Goal: Task Accomplishment & Management: Manage account settings

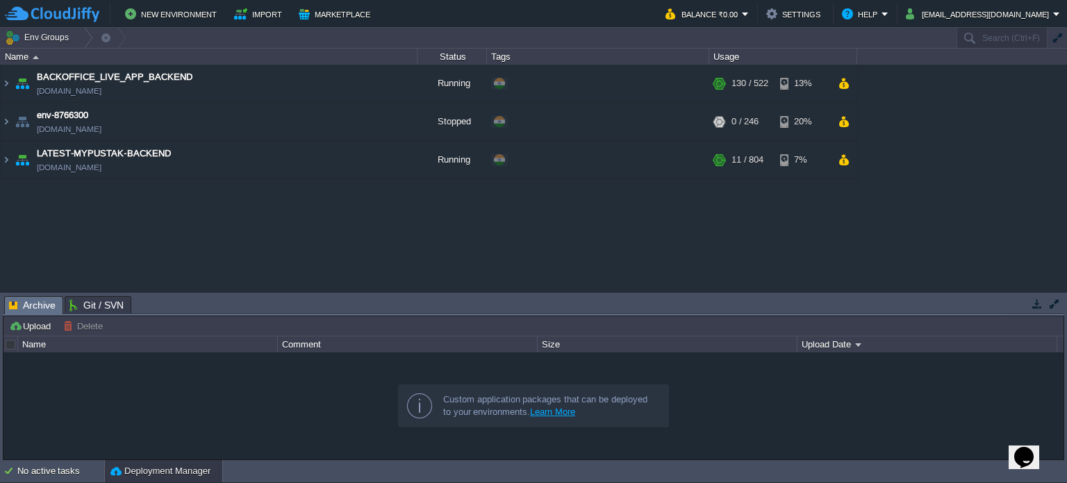
click at [0, 119] on table "BACKOFFICE_LIVE_APP_BACKEND env-0993927.cloudjiffy.net Running + Add to Env Gro…" at bounding box center [429, 122] width 858 height 115
click at [206, 16] on button "New Environment" at bounding box center [173, 14] width 96 height 17
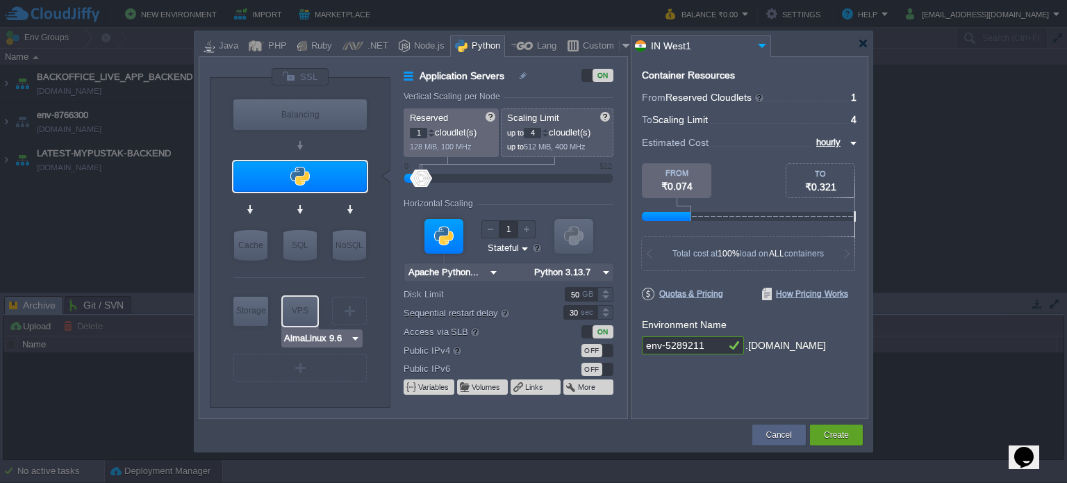
type input "MariaDB 12.0.2"
click at [297, 251] on div "SQL" at bounding box center [299, 245] width 33 height 31
type input "SQL Databases"
type input "4"
type input "6"
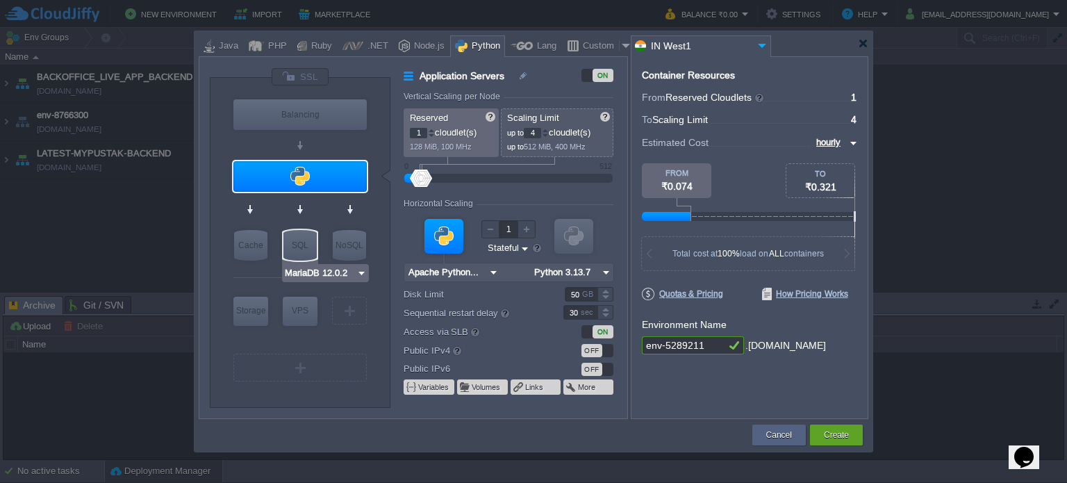
type input "MariaDB 12.0.2"
type input "12.0.2-almalin..."
type input "Stateless"
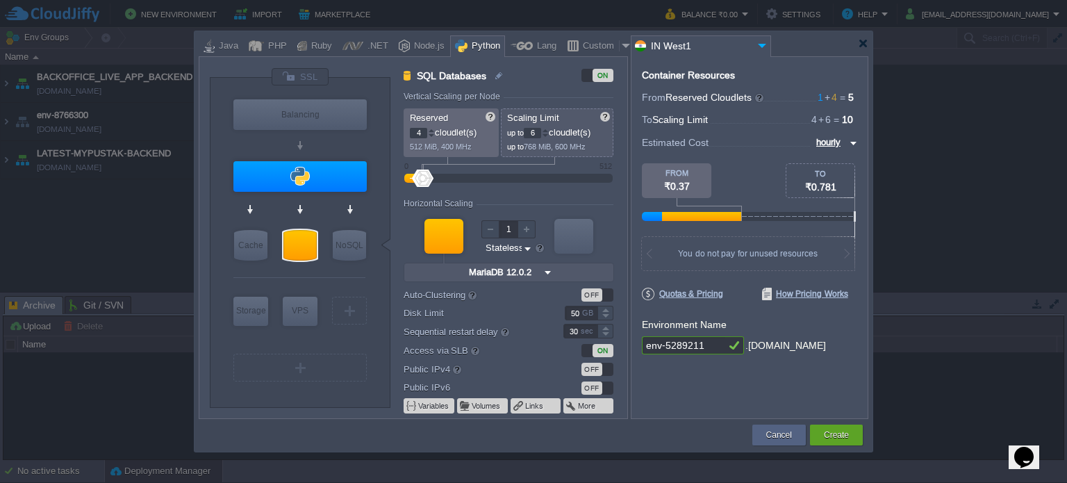
type input "MariaDB 12.0.2"
click at [360, 273] on img at bounding box center [361, 273] width 10 height 14
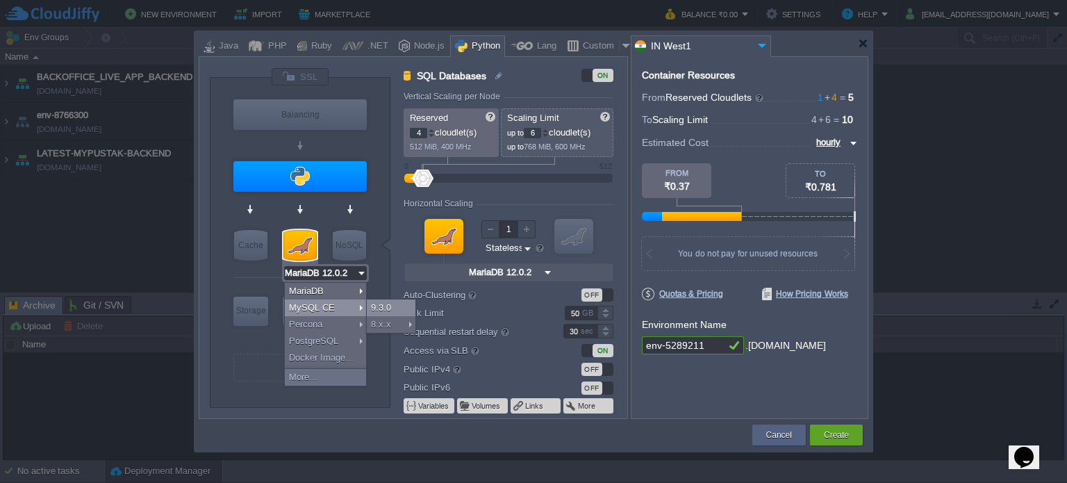
click at [390, 306] on div "9.3.0" at bounding box center [391, 307] width 49 height 17
type input "MySQL CE 9.3.0"
type input "9.3.0-almalinux-9"
type input "MySQL CE 9.3.0"
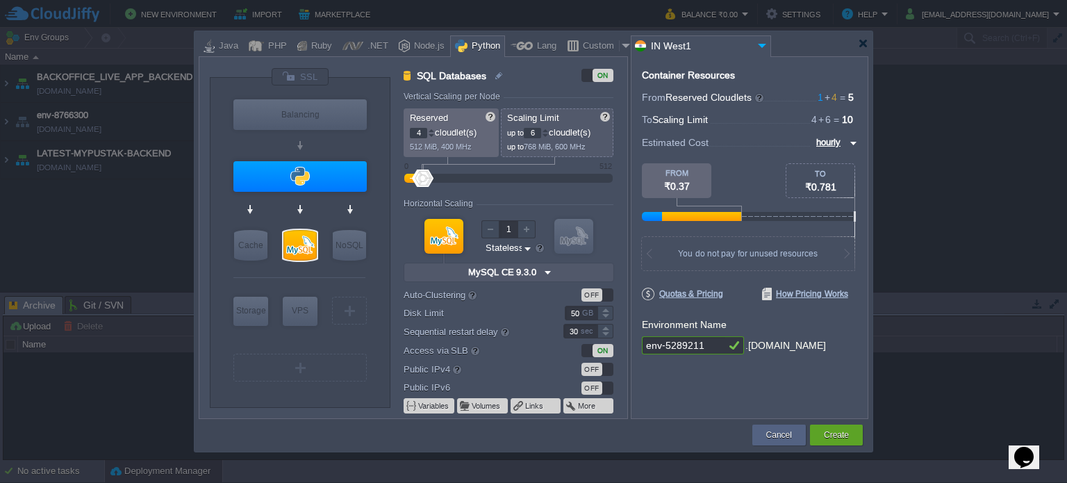
click at [422, 133] on input "4" at bounding box center [418, 133] width 17 height 10
type input "1"
type input "2"
click at [537, 130] on input "6" at bounding box center [532, 133] width 17 height 10
type input "9"
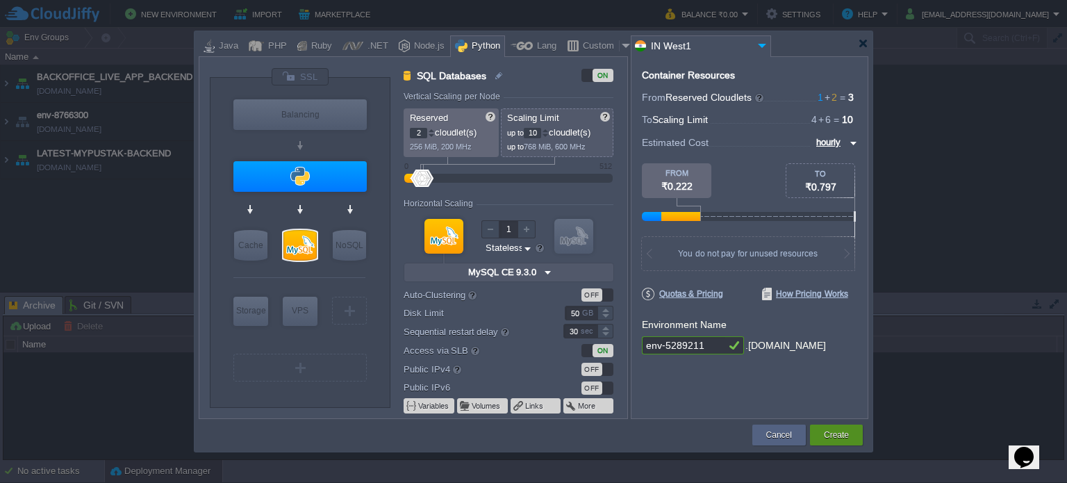
type input "10"
click at [848, 430] on button "Create" at bounding box center [836, 435] width 25 height 14
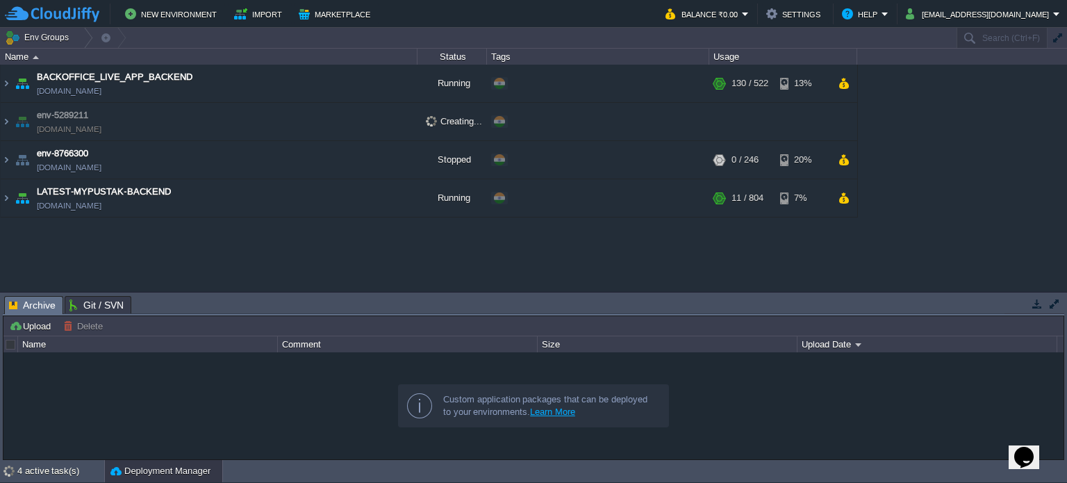
click at [1039, 305] on button "button" at bounding box center [1037, 303] width 13 height 13
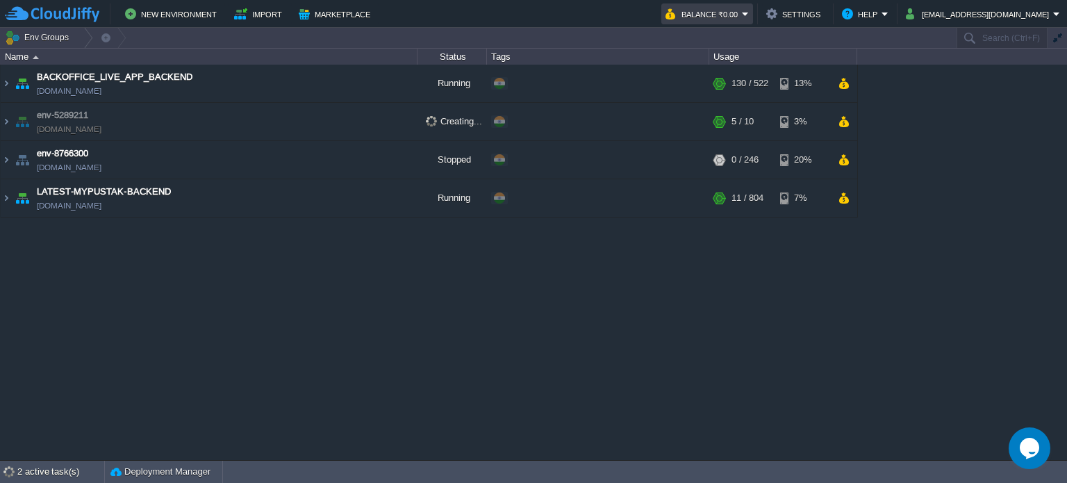
click at [749, 8] on em "Balance ₹0.00" at bounding box center [707, 14] width 83 height 17
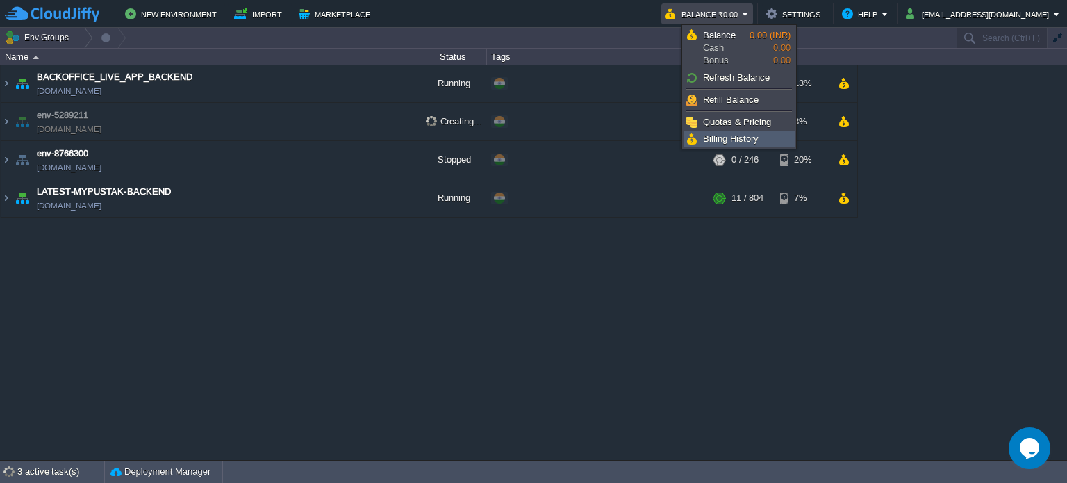
click at [748, 138] on span "Billing History" at bounding box center [731, 138] width 56 height 10
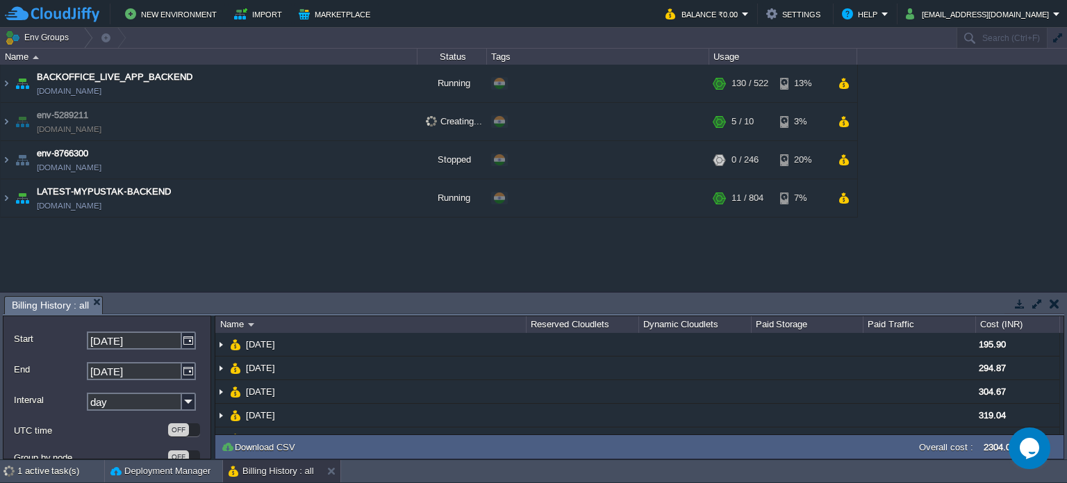
click at [1053, 305] on button "button" at bounding box center [1055, 303] width 10 height 13
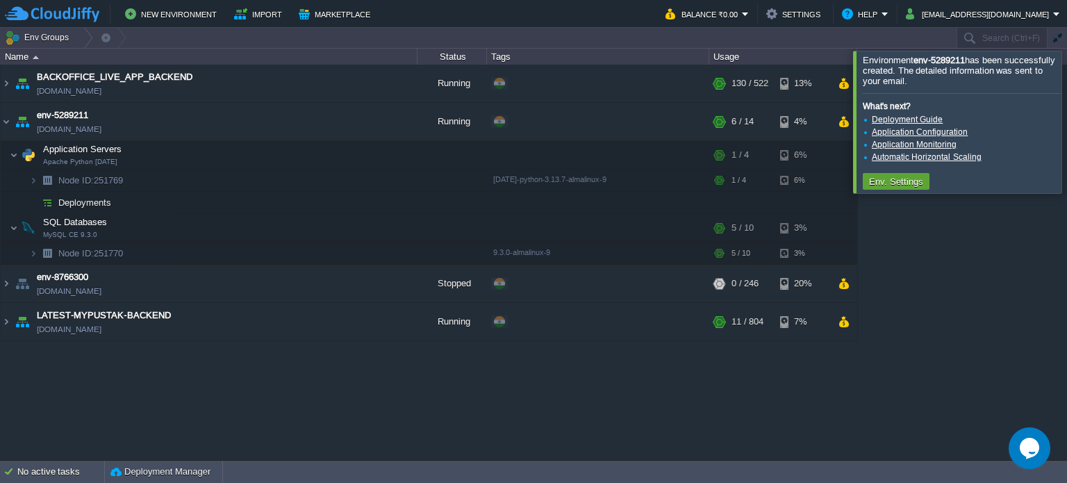
click at [1066, 110] on div at bounding box center [1084, 122] width 0 height 142
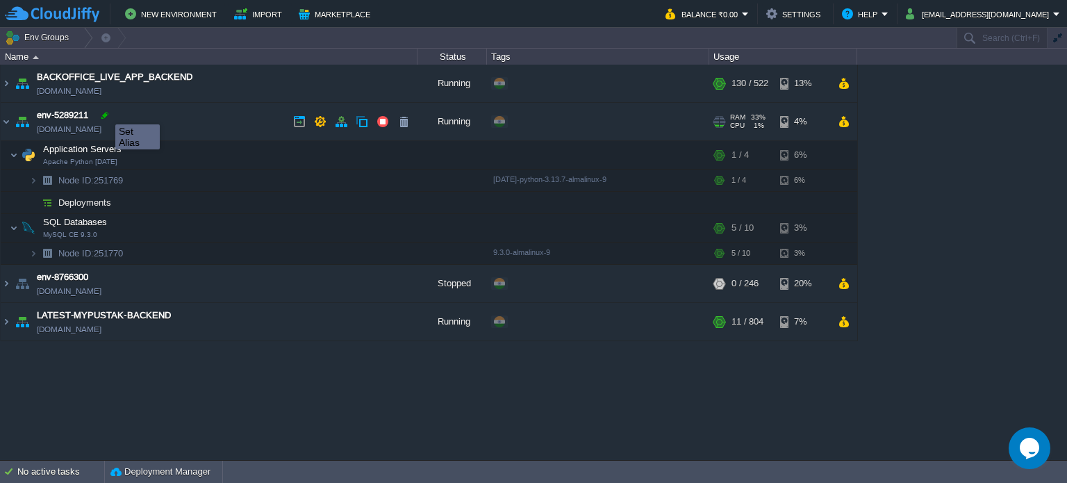
click at [105, 112] on div at bounding box center [105, 115] width 13 height 13
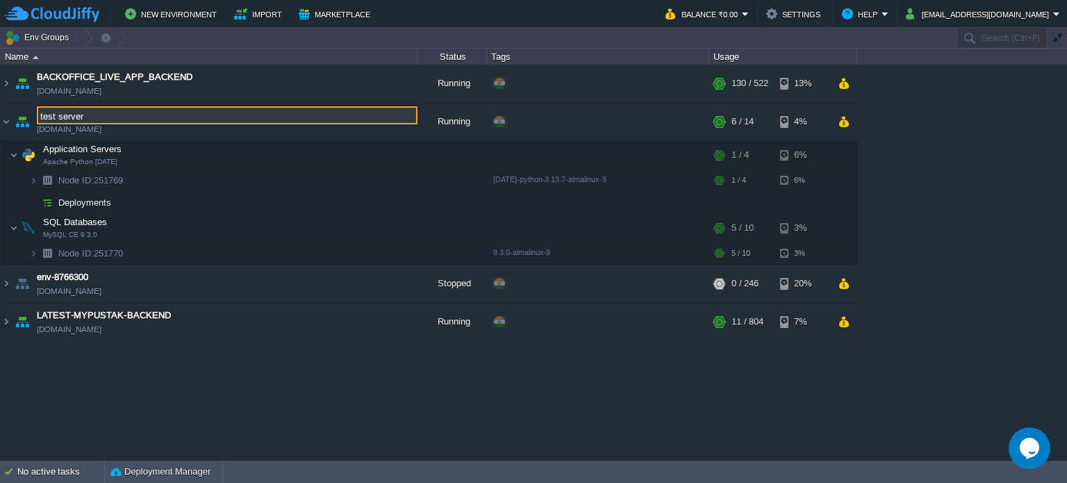
type input "test server"
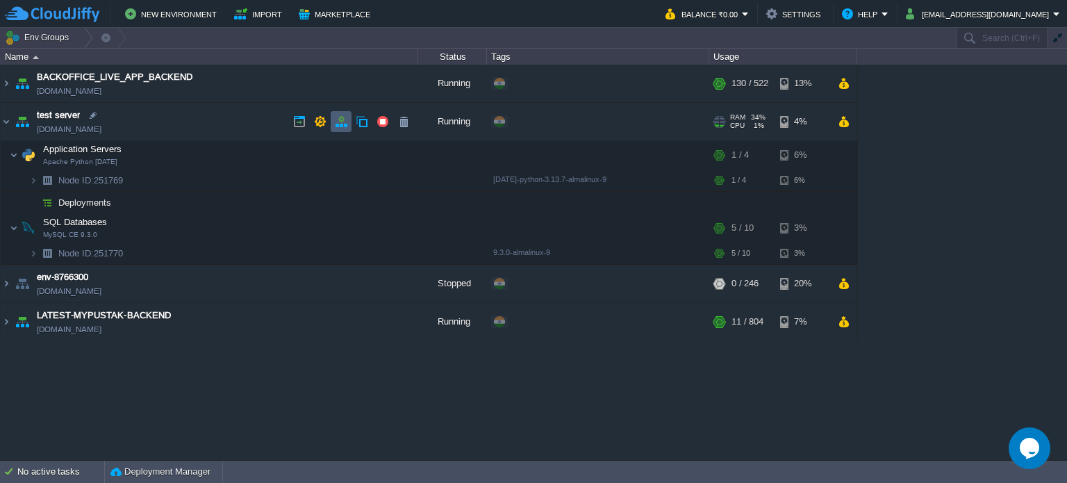
click at [338, 129] on td at bounding box center [341, 121] width 21 height 21
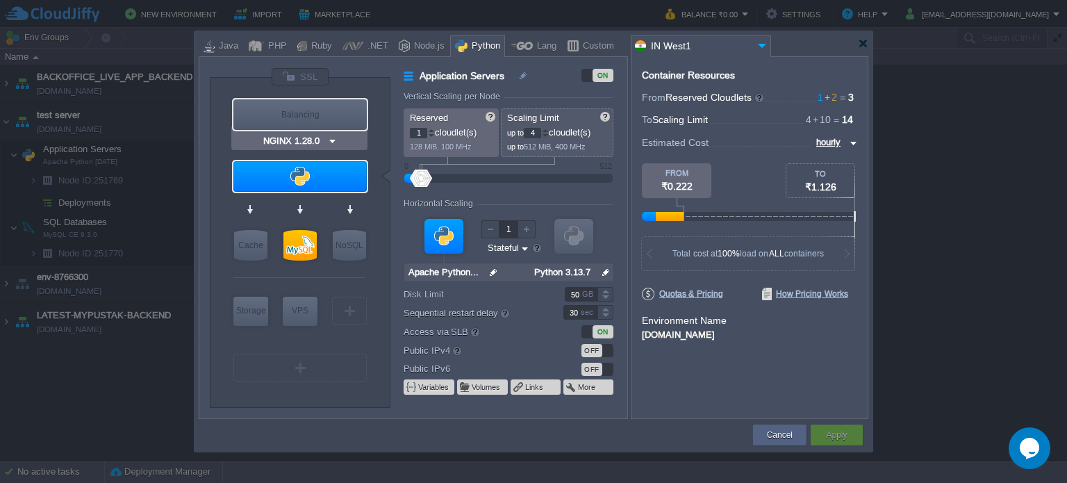
type input "Apache Python [DATE]"
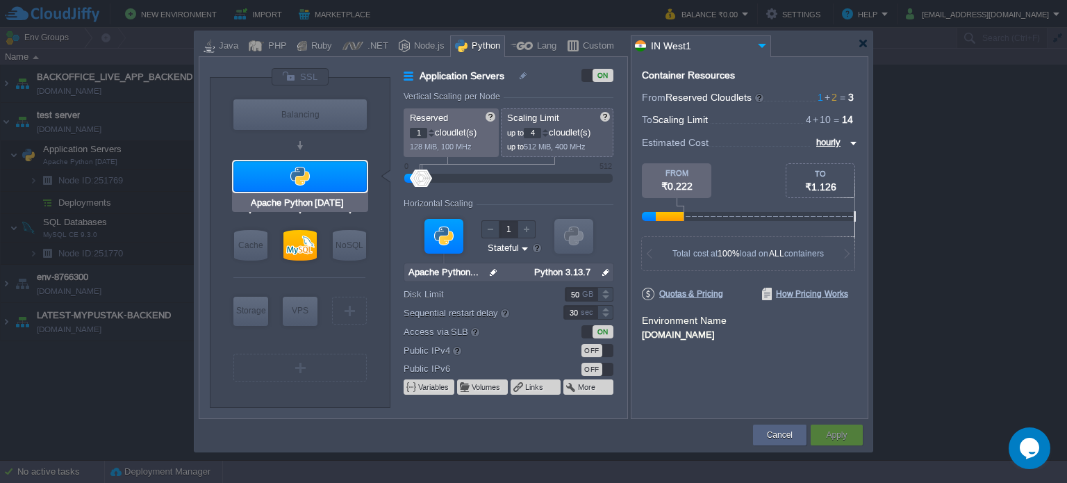
click at [325, 183] on div at bounding box center [299, 176] width 133 height 31
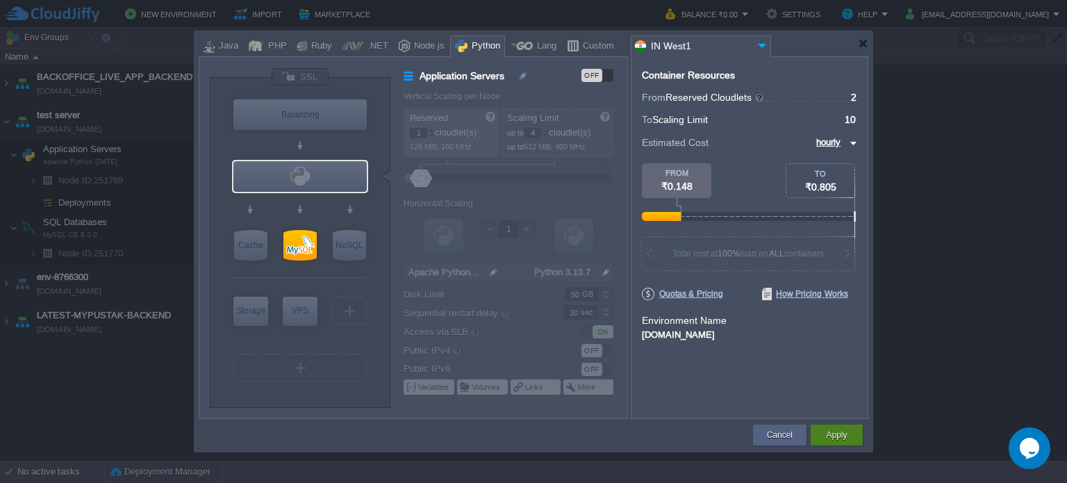
click at [845, 438] on button "Apply" at bounding box center [836, 435] width 21 height 14
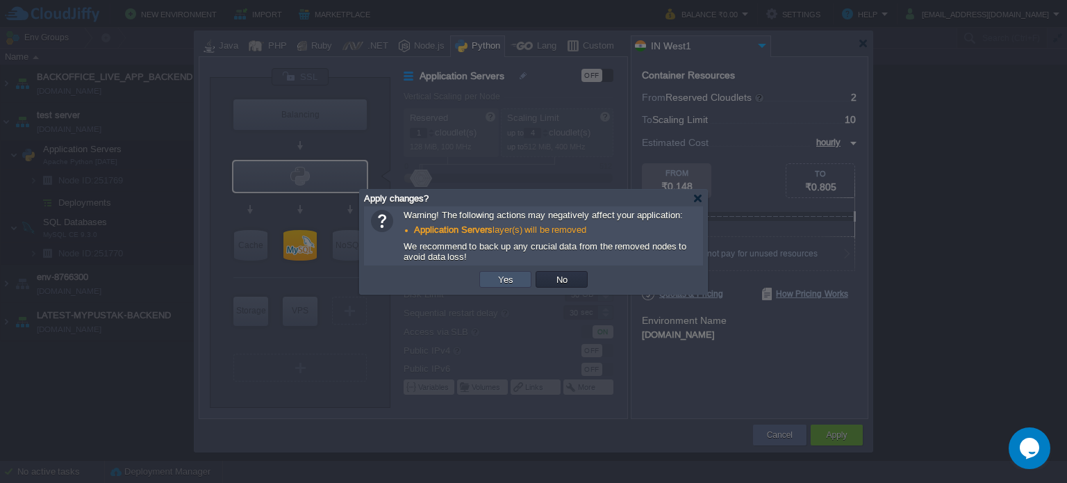
click at [510, 285] on button "Yes" at bounding box center [506, 279] width 24 height 13
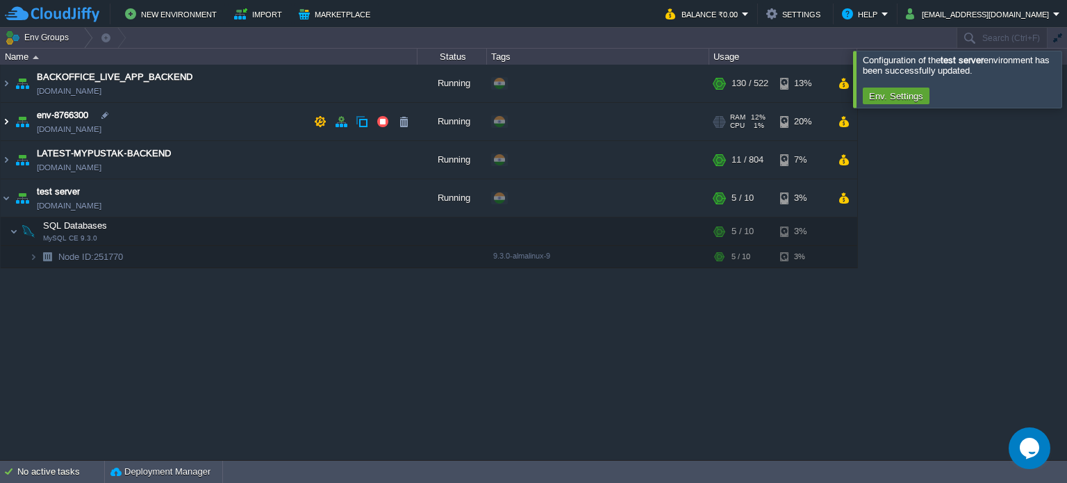
click at [1, 121] on img at bounding box center [6, 122] width 11 height 38
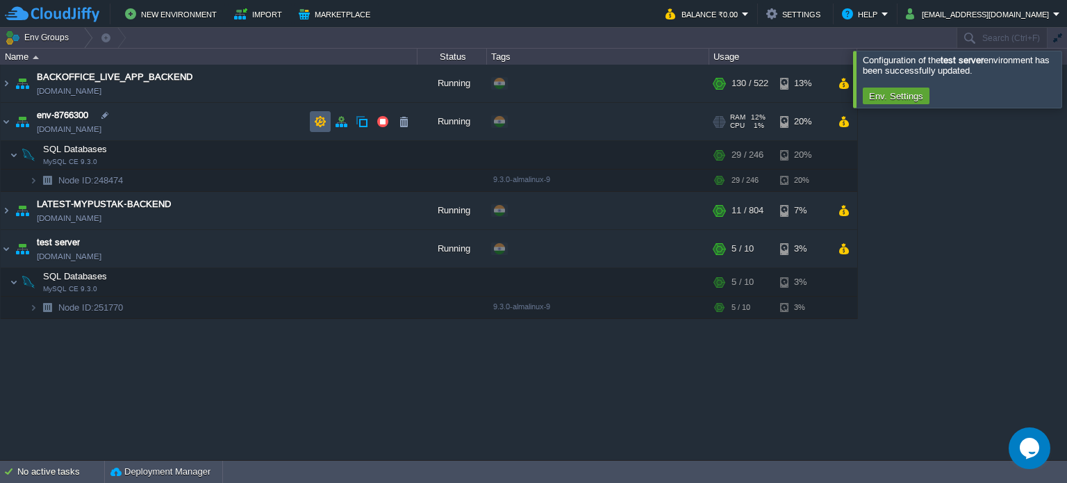
click at [322, 129] on td at bounding box center [320, 121] width 21 height 21
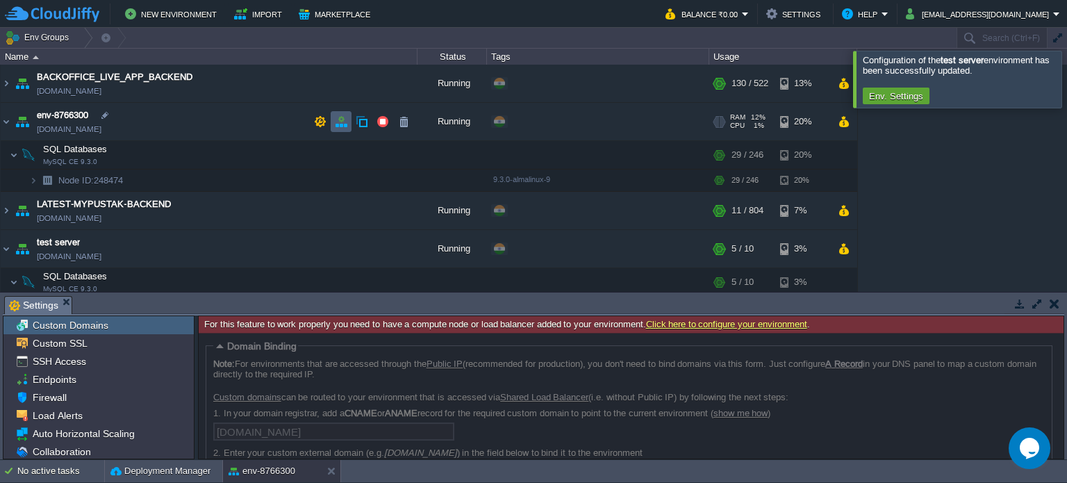
click at [346, 127] on td at bounding box center [341, 121] width 21 height 21
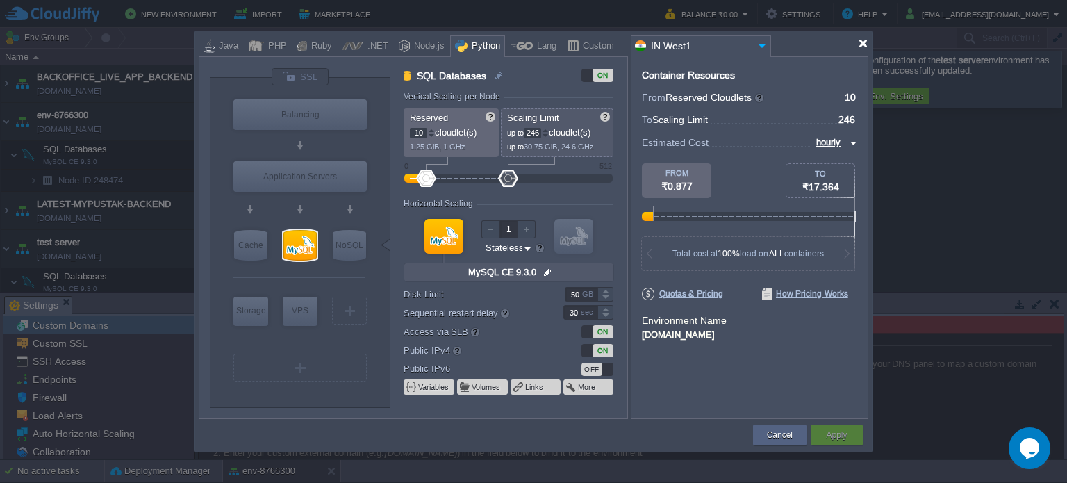
click at [864, 43] on div at bounding box center [863, 43] width 10 height 10
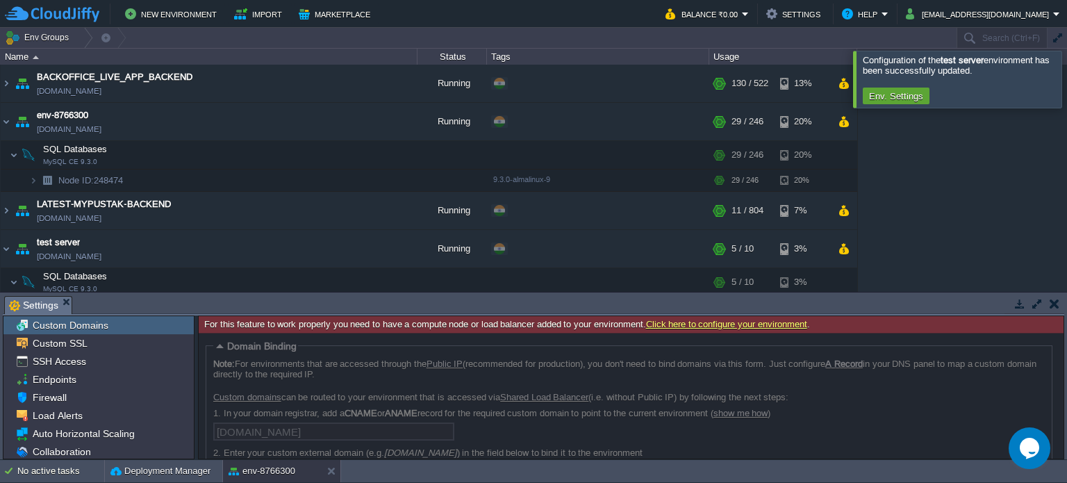
click at [1055, 304] on button "button" at bounding box center [1055, 303] width 10 height 13
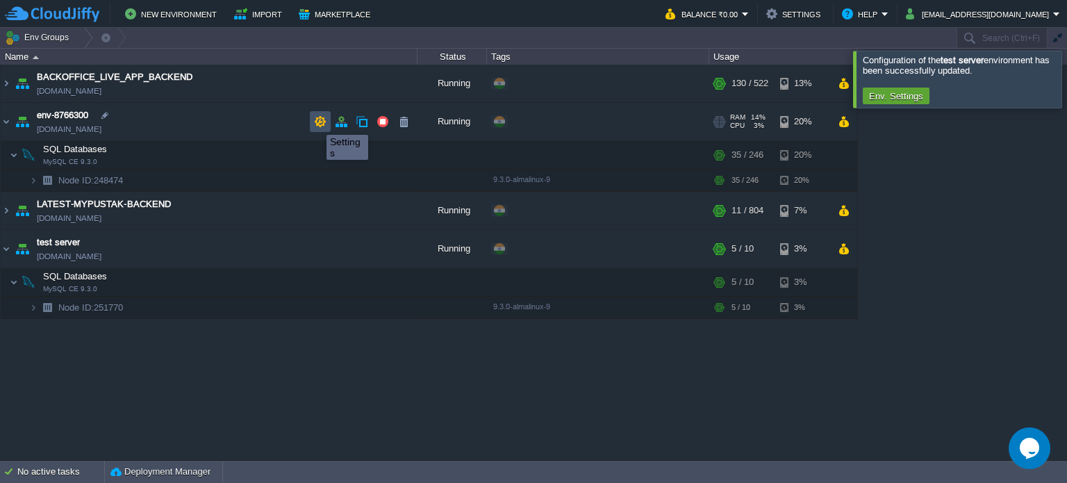
click at [317, 124] on button "button" at bounding box center [320, 121] width 13 height 13
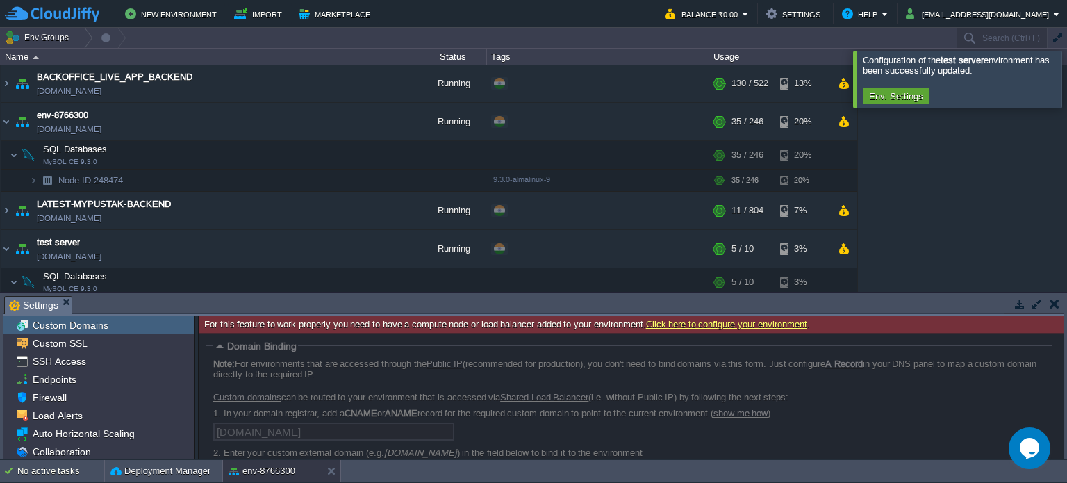
drag, startPoint x: 1061, startPoint y: 340, endPoint x: 1062, endPoint y: 364, distance: 24.3
click at [1062, 364] on div at bounding box center [631, 396] width 865 height 126
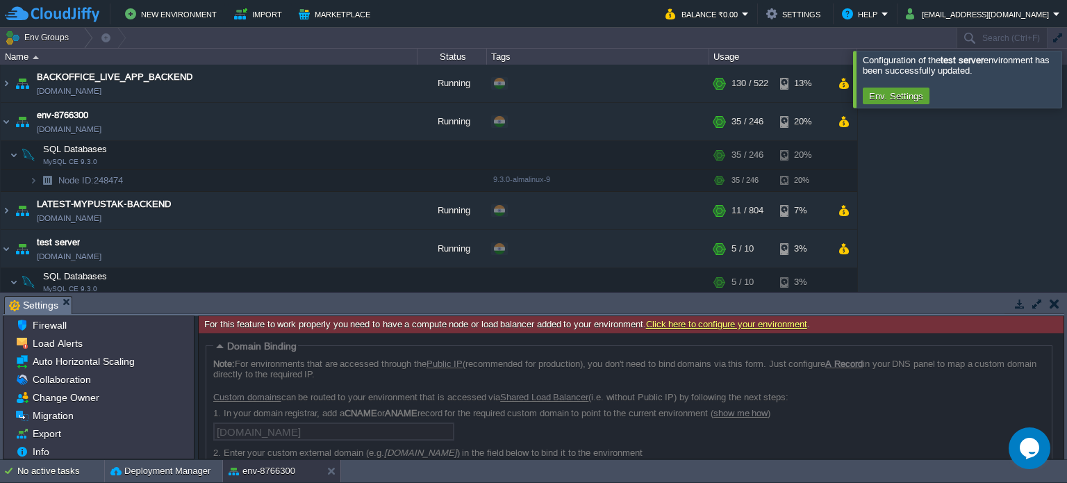
scroll to position [75, 0]
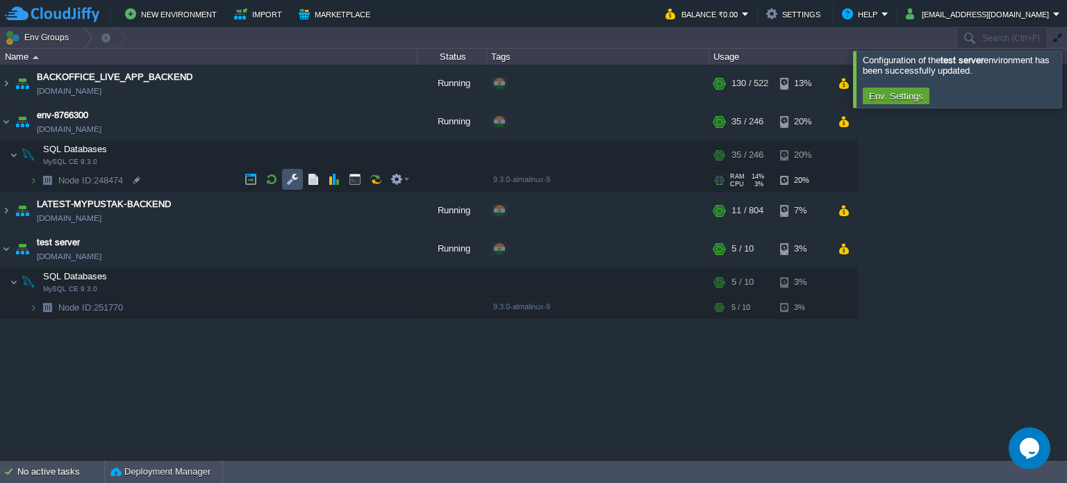
click at [291, 179] on button "button" at bounding box center [292, 179] width 13 height 13
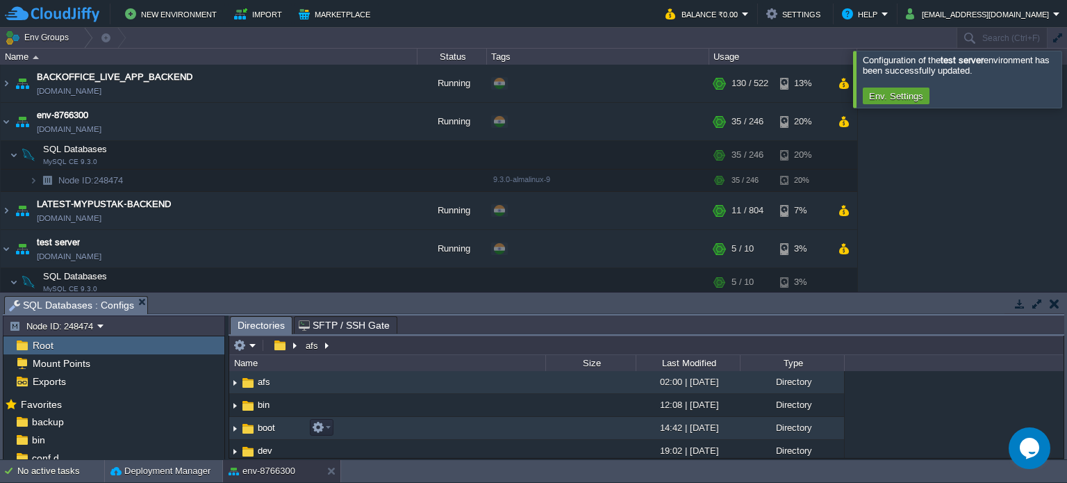
click at [454, 438] on td "boot" at bounding box center [387, 428] width 316 height 23
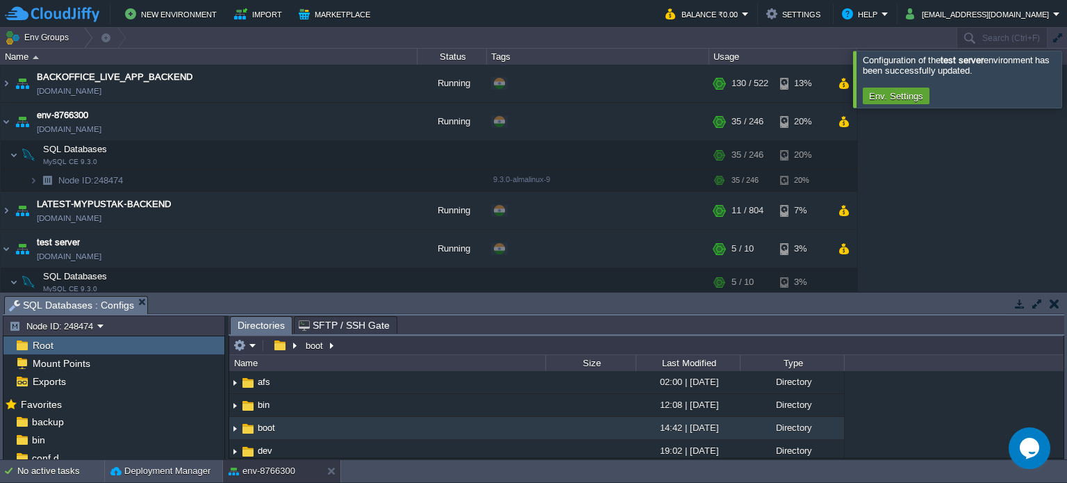
click at [1055, 306] on button "button" at bounding box center [1055, 303] width 10 height 13
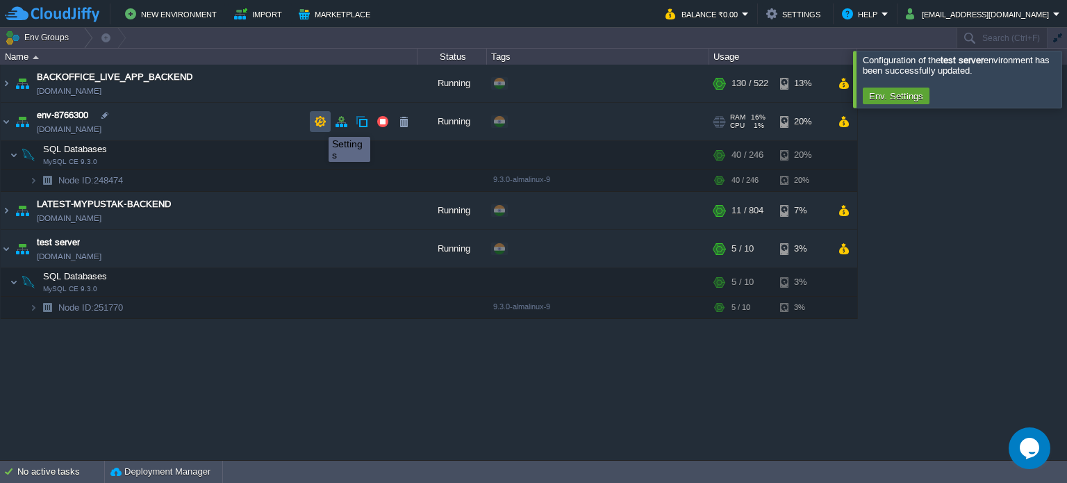
click at [318, 124] on button "button" at bounding box center [320, 121] width 13 height 13
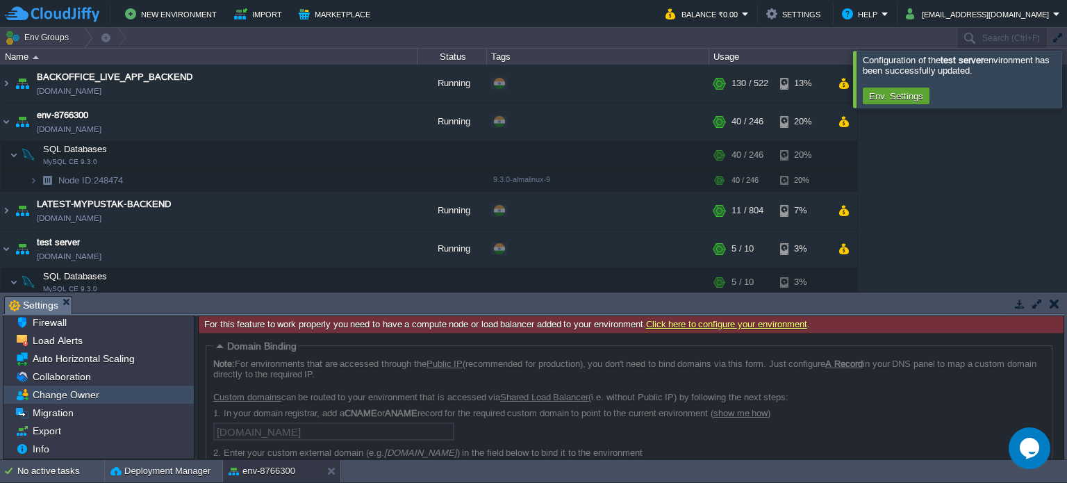
click at [97, 399] on span "Change Owner" at bounding box center [66, 394] width 72 height 13
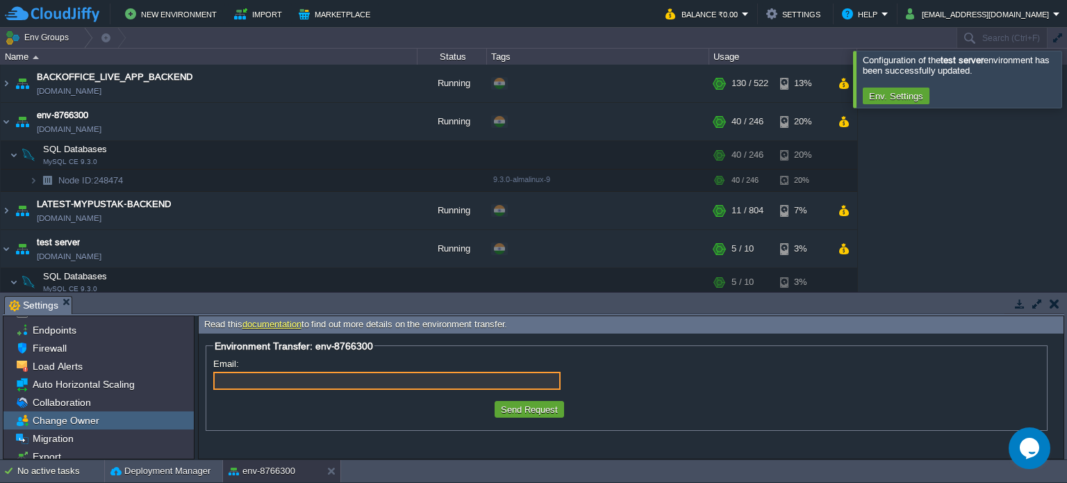
scroll to position [51, 0]
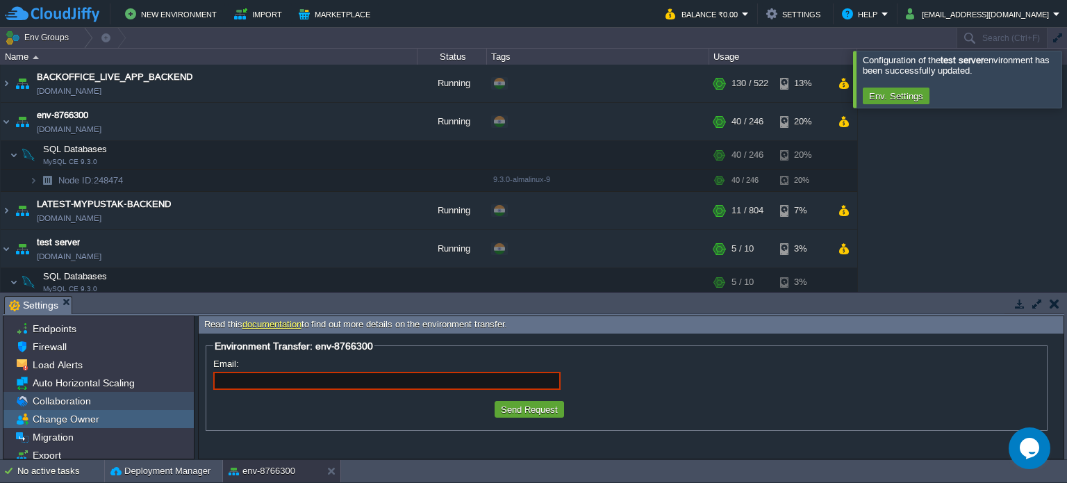
click at [85, 404] on span "Collaboration" at bounding box center [61, 401] width 63 height 13
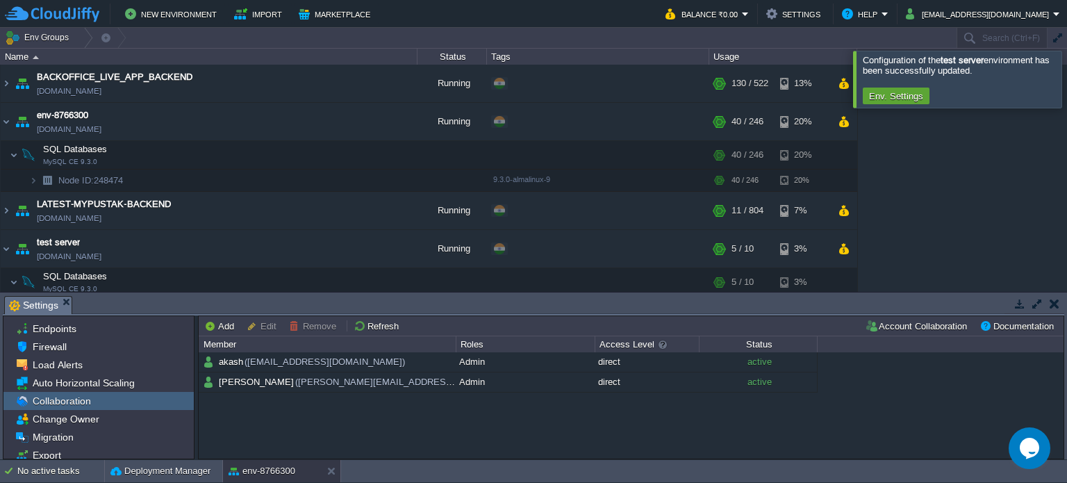
click at [1035, 301] on button "button" at bounding box center [1037, 303] width 13 height 13
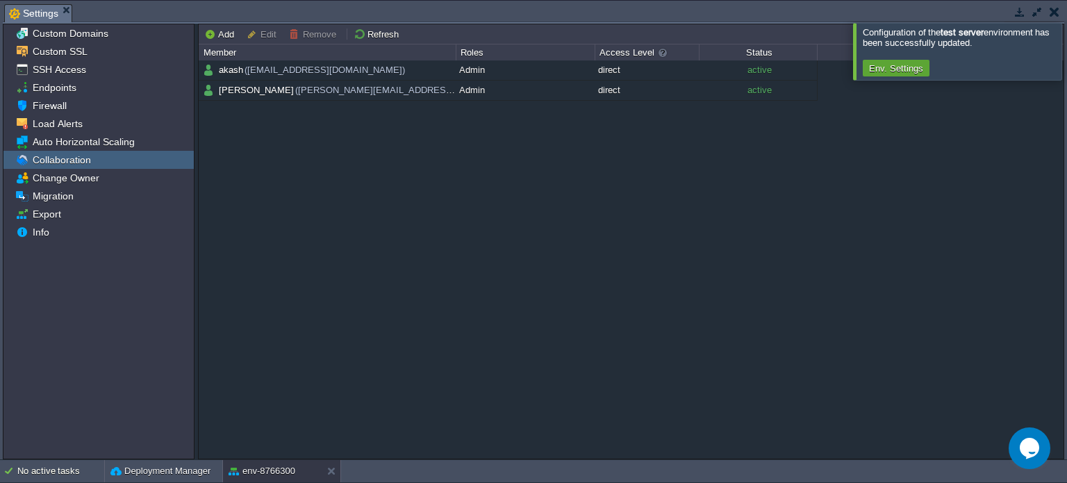
click at [1066, 56] on div at bounding box center [1084, 51] width 0 height 56
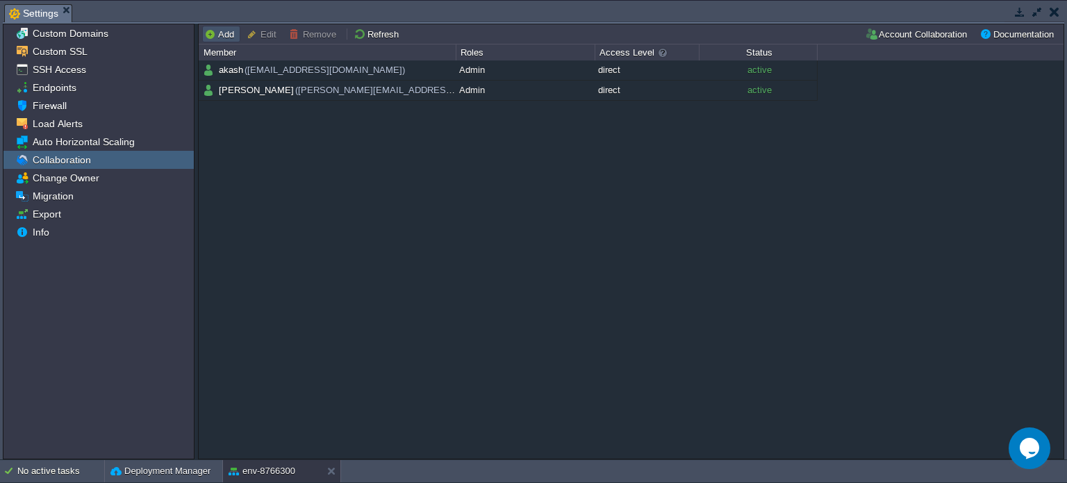
click at [224, 33] on button "Add" at bounding box center [221, 34] width 34 height 13
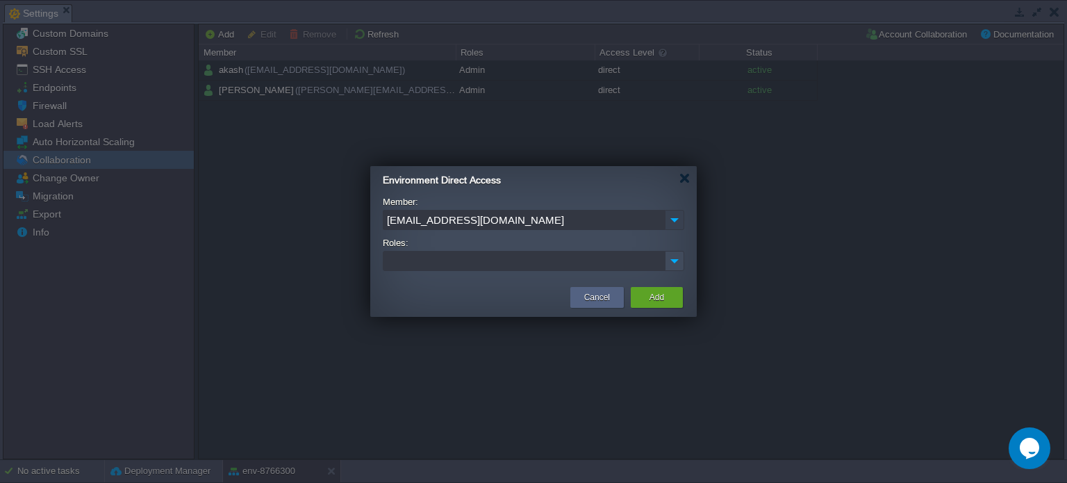
click at [676, 219] on img at bounding box center [674, 220] width 19 height 20
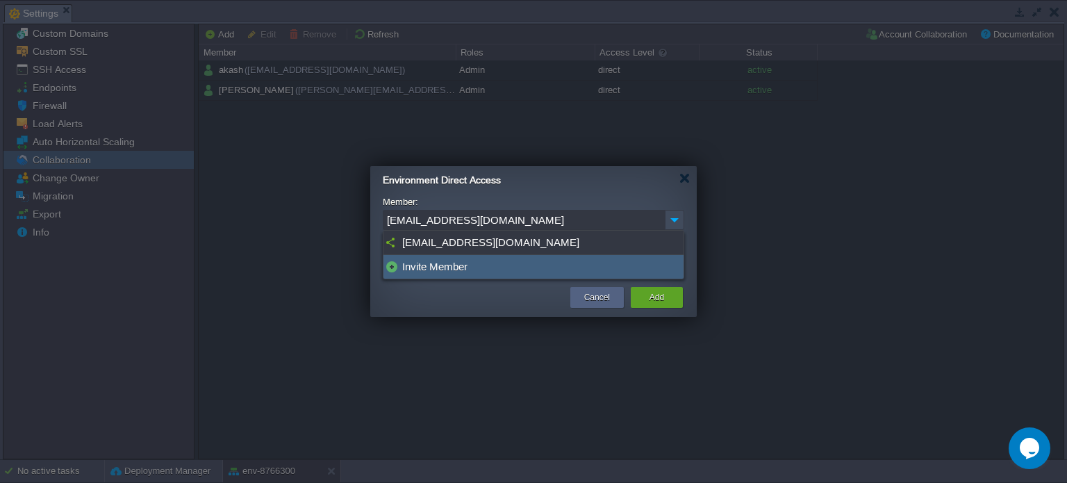
click at [452, 266] on div "Invite Member" at bounding box center [533, 267] width 300 height 24
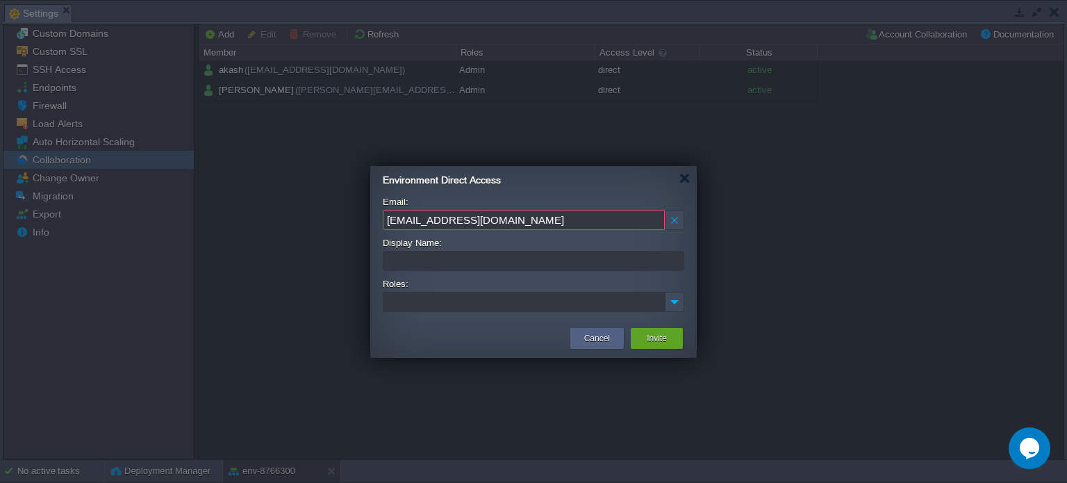
type input "[EMAIL_ADDRESS][DOMAIN_NAME]"
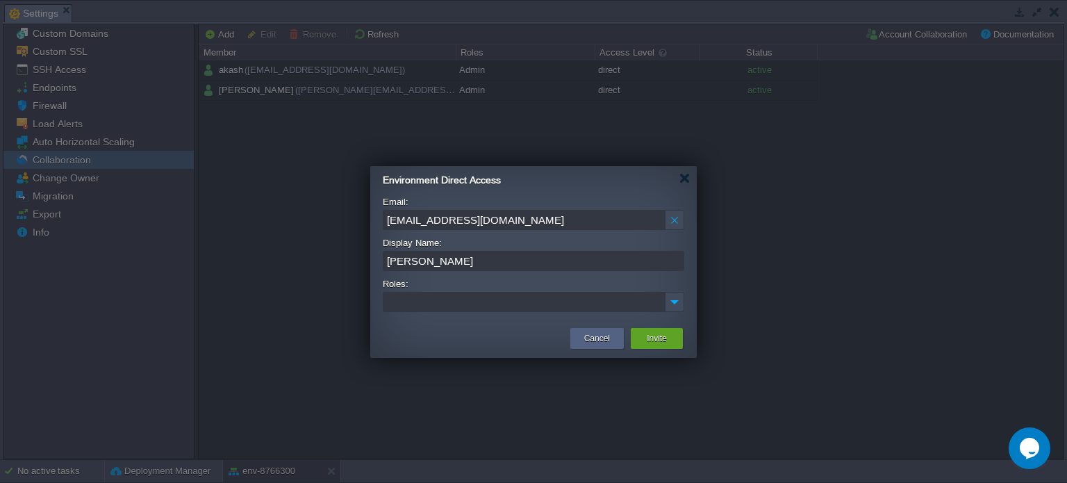
type input "[PERSON_NAME]"
click at [678, 305] on img at bounding box center [675, 301] width 18 height 19
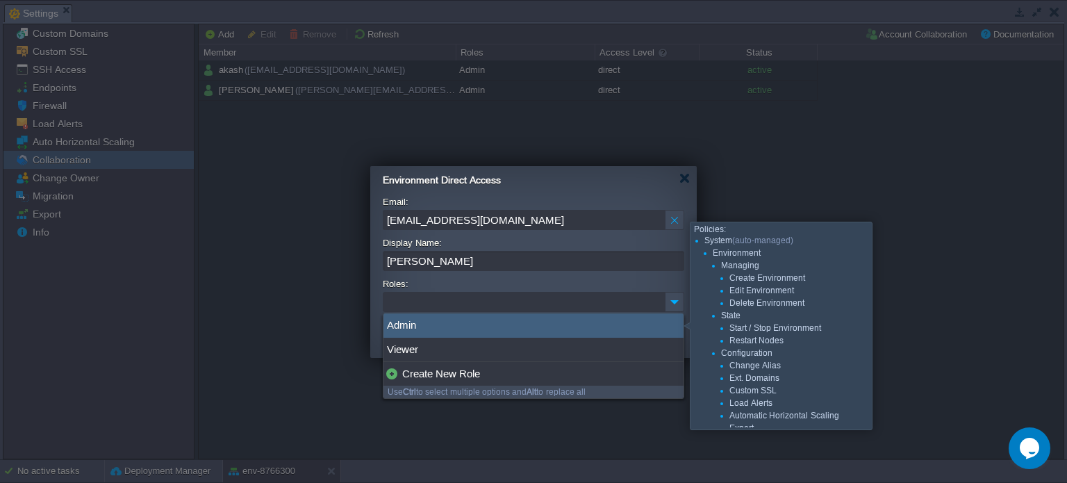
click at [477, 323] on div "Admin" at bounding box center [533, 325] width 300 height 24
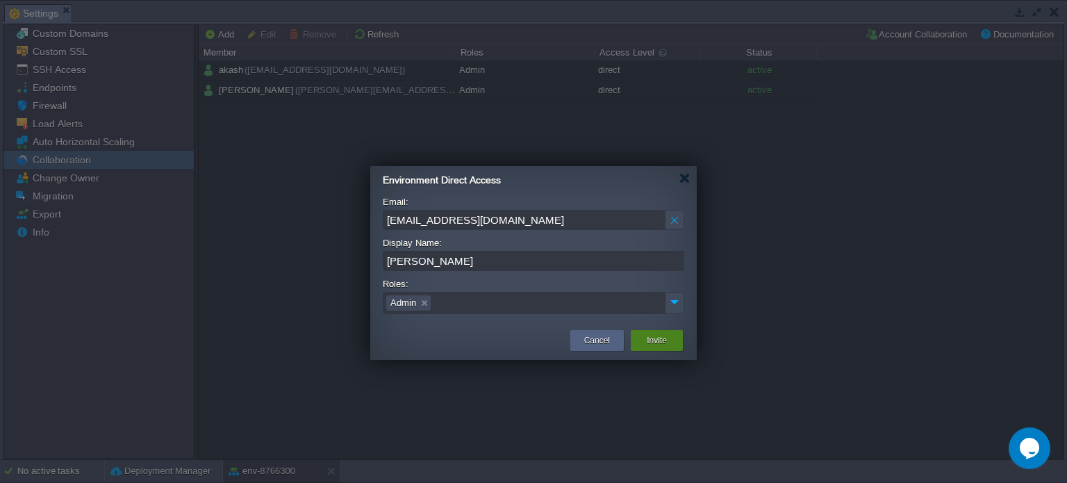
click at [669, 340] on div "Invite" at bounding box center [656, 340] width 31 height 21
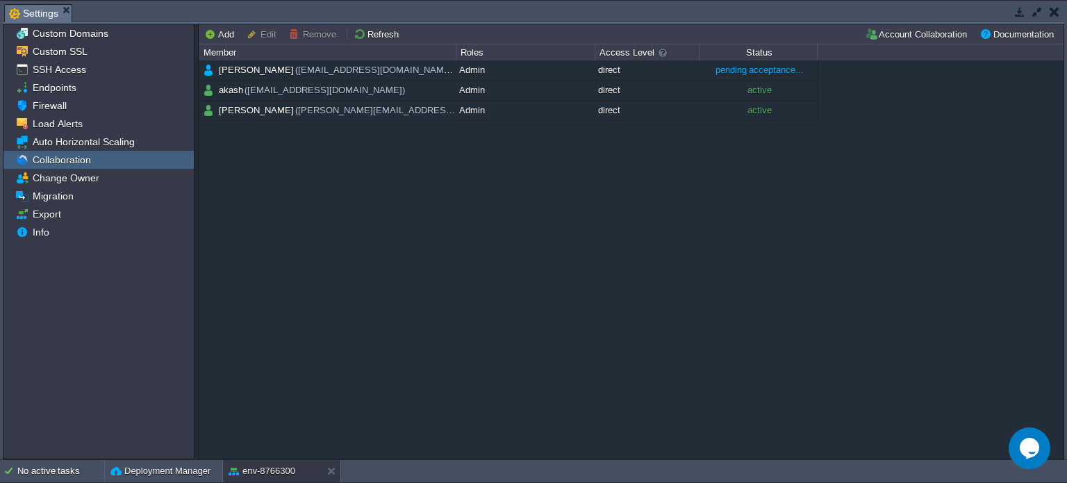
click at [1052, 10] on button "button" at bounding box center [1055, 12] width 10 height 13
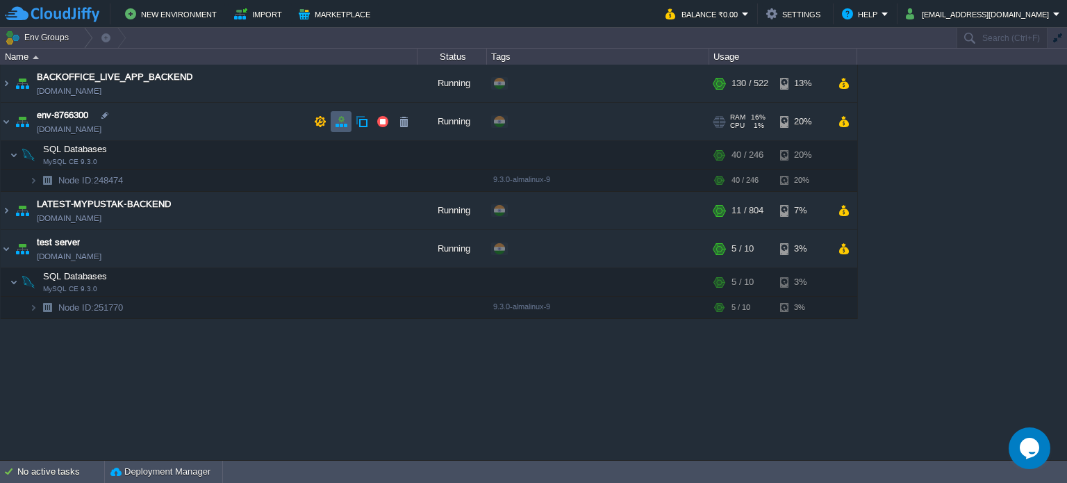
click at [336, 129] on td at bounding box center [341, 121] width 21 height 21
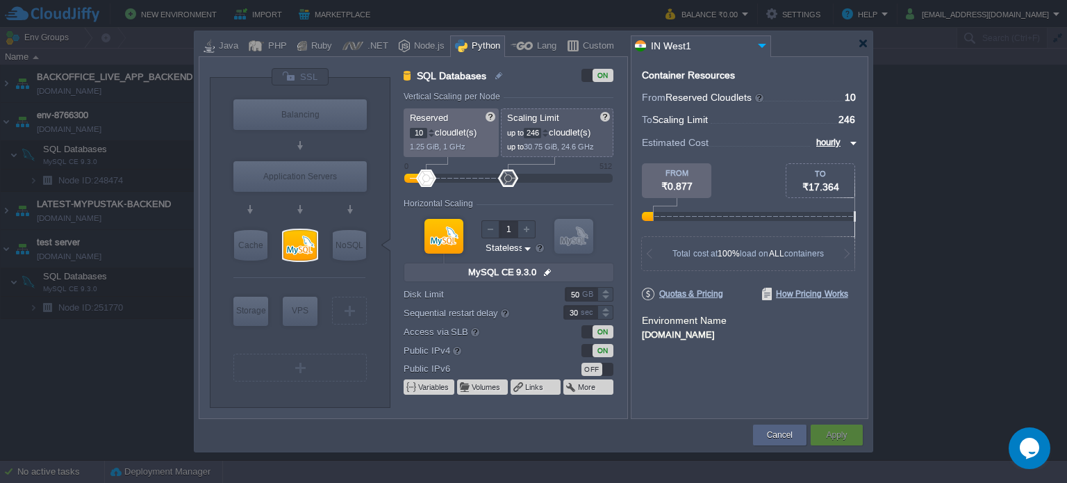
click at [425, 130] on input "10" at bounding box center [418, 133] width 17 height 10
type input "1"
click at [541, 132] on input "246" at bounding box center [532, 133] width 17 height 10
type input "2"
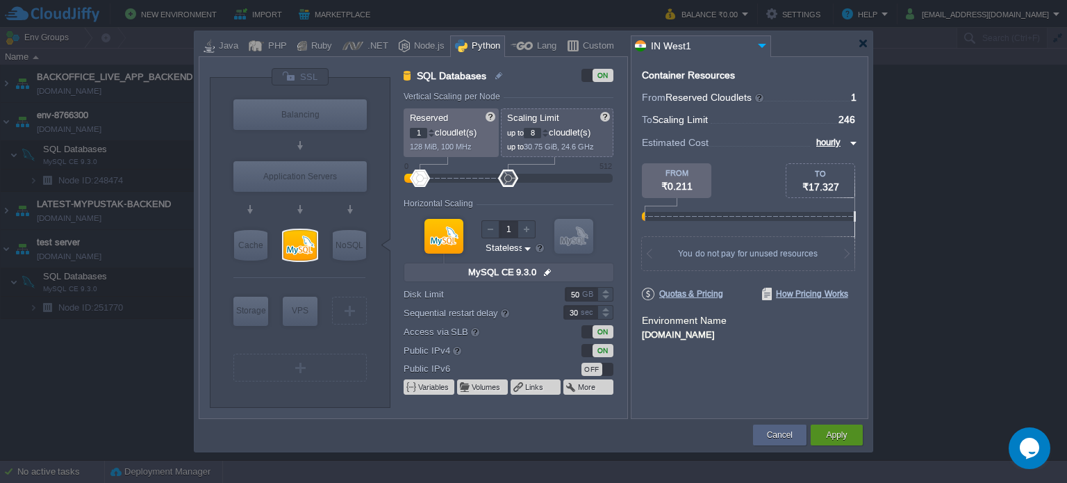
type input "8"
click at [852, 441] on div "Apply" at bounding box center [837, 434] width 52 height 21
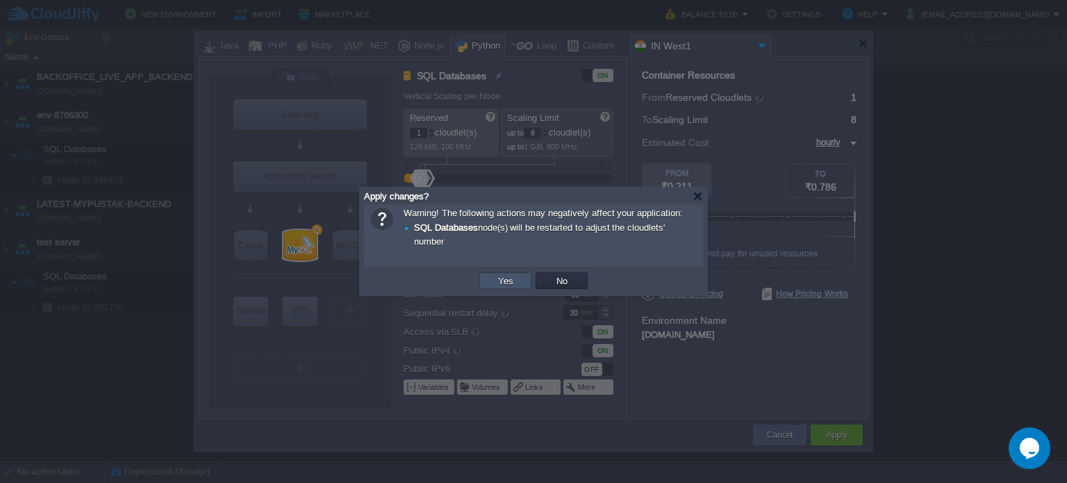
click at [513, 282] on button "Yes" at bounding box center [506, 280] width 24 height 13
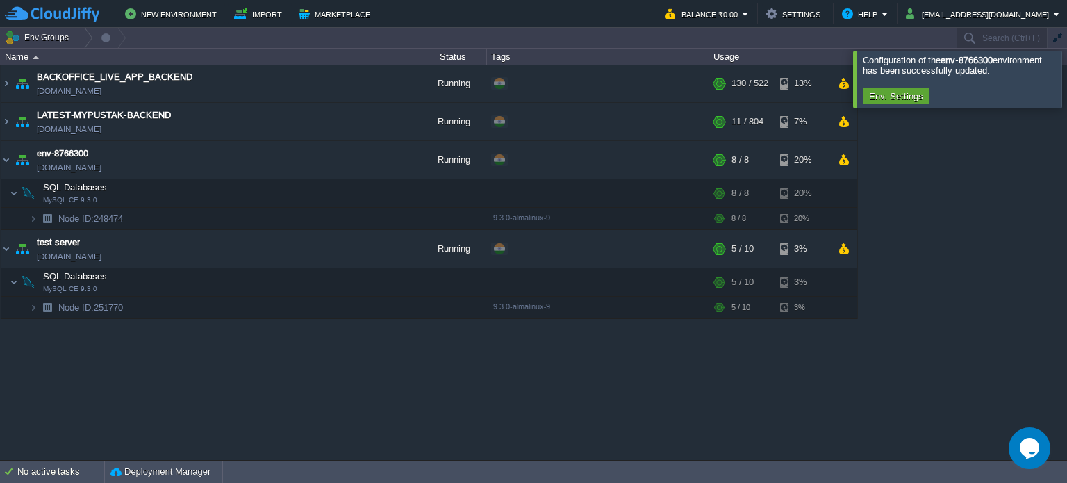
click at [1066, 79] on div at bounding box center [1084, 79] width 0 height 56
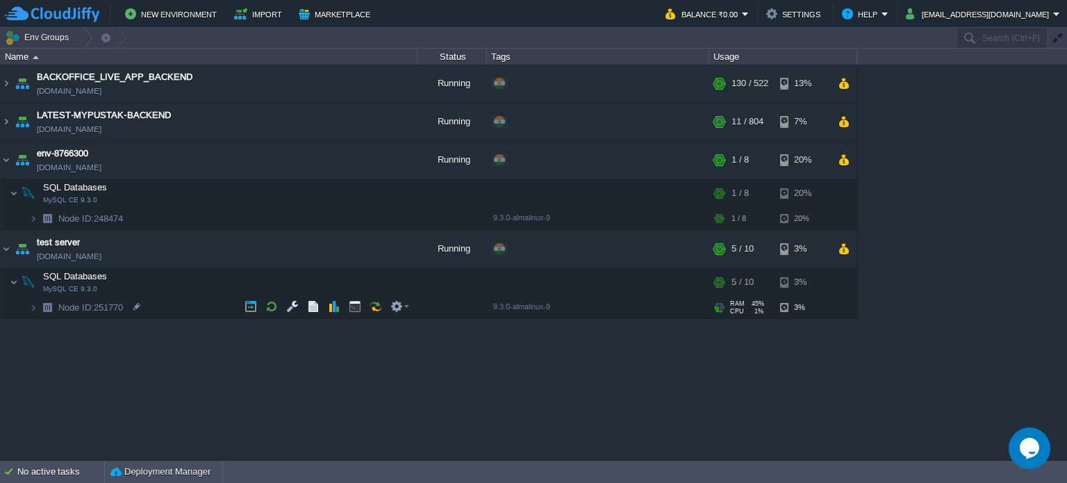
click at [381, 389] on div "BACKOFFICE_LIVE_APP_BACKEND [DOMAIN_NAME] Running + Add to Env Group RAM 24% CP…" at bounding box center [533, 262] width 1067 height 395
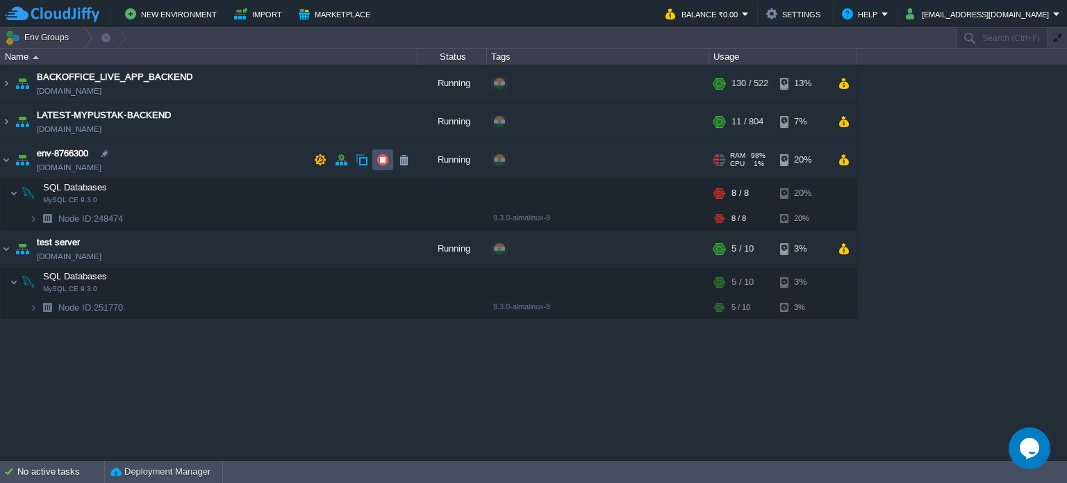
click at [381, 163] on button "button" at bounding box center [383, 160] width 13 height 13
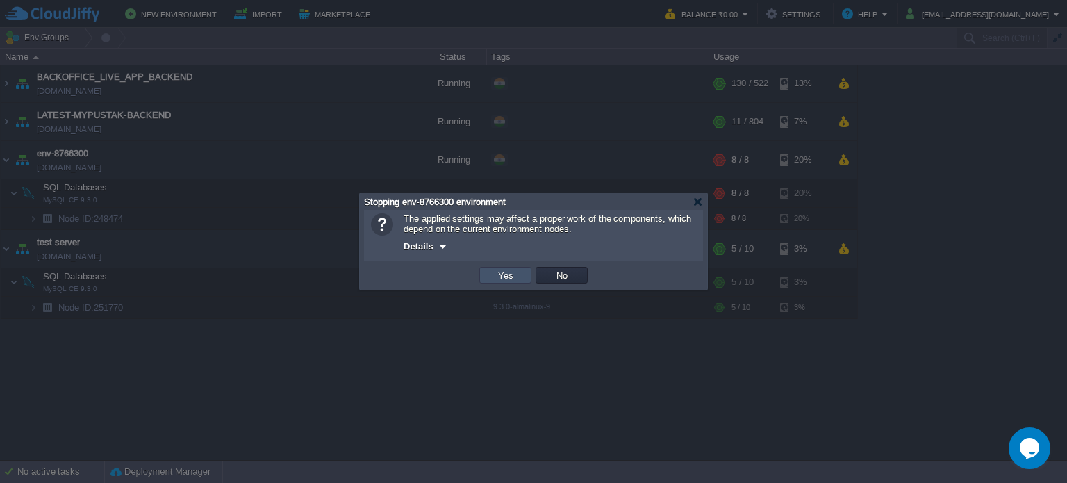
click at [504, 278] on button "Yes" at bounding box center [506, 275] width 24 height 13
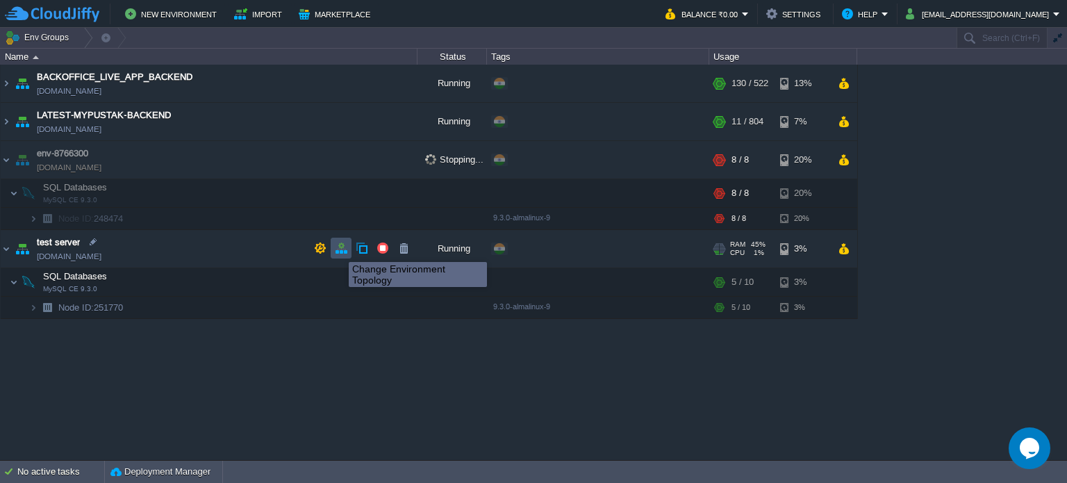
click at [338, 249] on button "button" at bounding box center [341, 248] width 13 height 13
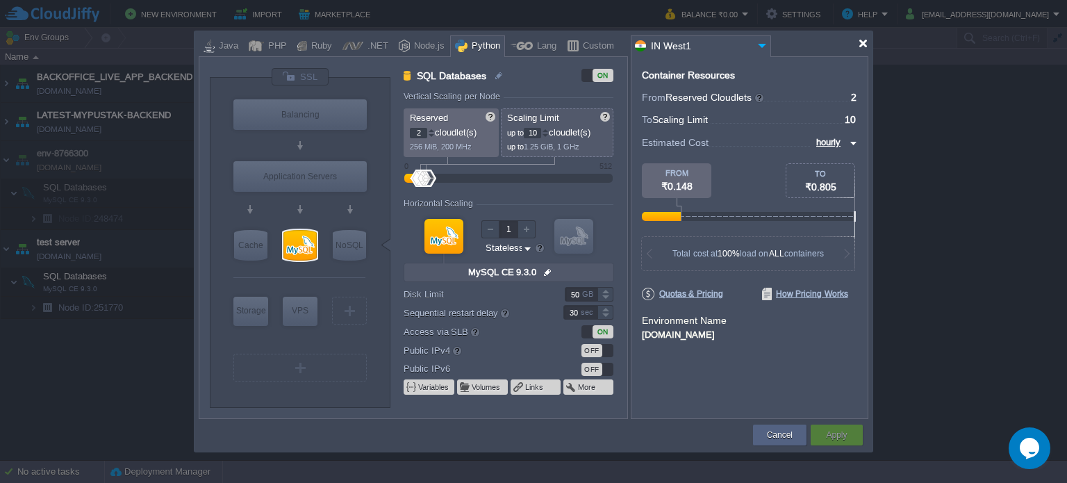
click at [860, 47] on div at bounding box center [863, 43] width 10 height 10
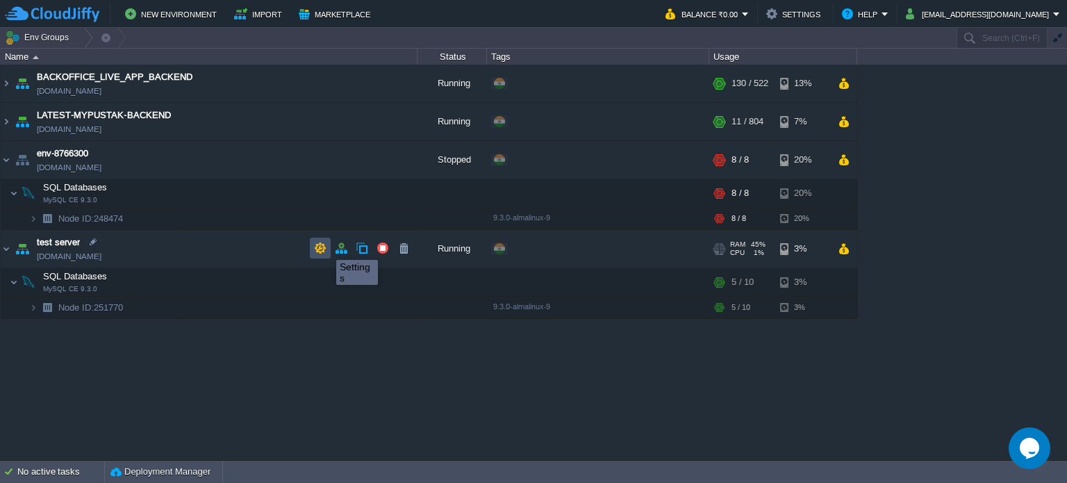
click at [321, 247] on button "button" at bounding box center [320, 248] width 13 height 13
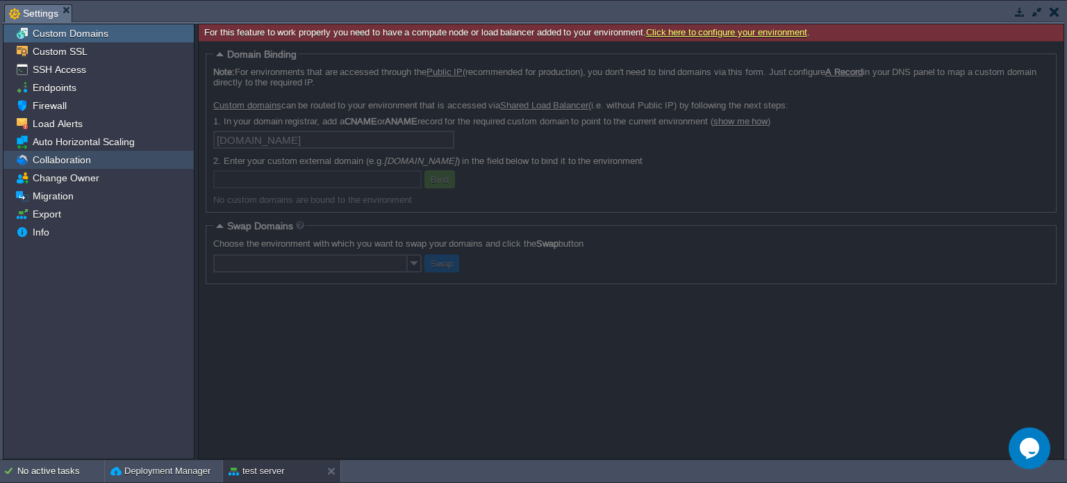
click at [83, 158] on span "Collaboration" at bounding box center [61, 160] width 63 height 13
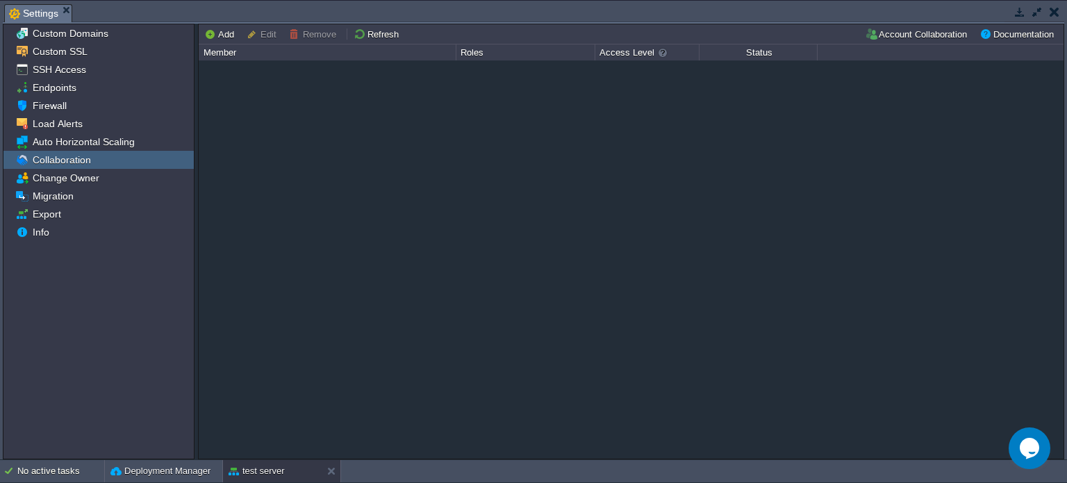
click at [1051, 13] on button "button" at bounding box center [1055, 12] width 10 height 13
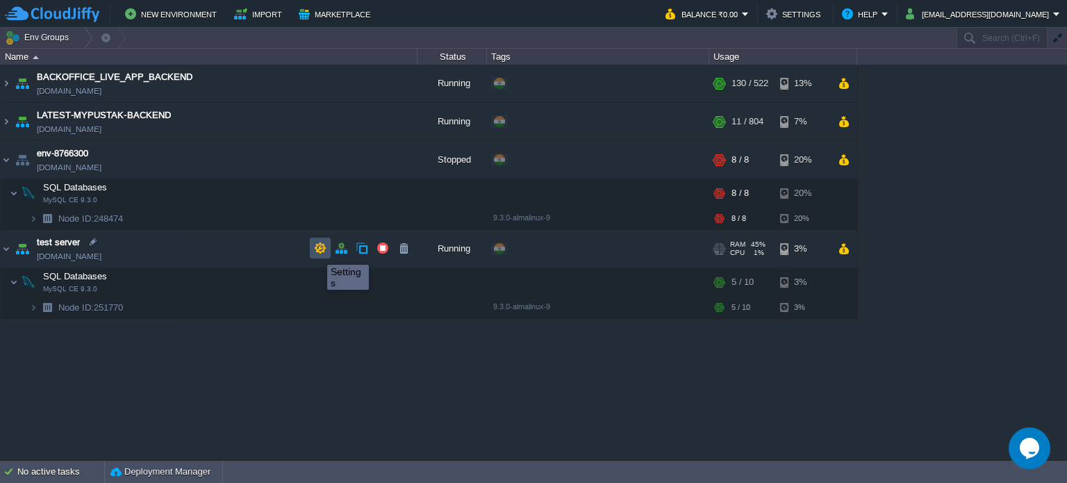
click at [317, 252] on button "button" at bounding box center [320, 248] width 13 height 13
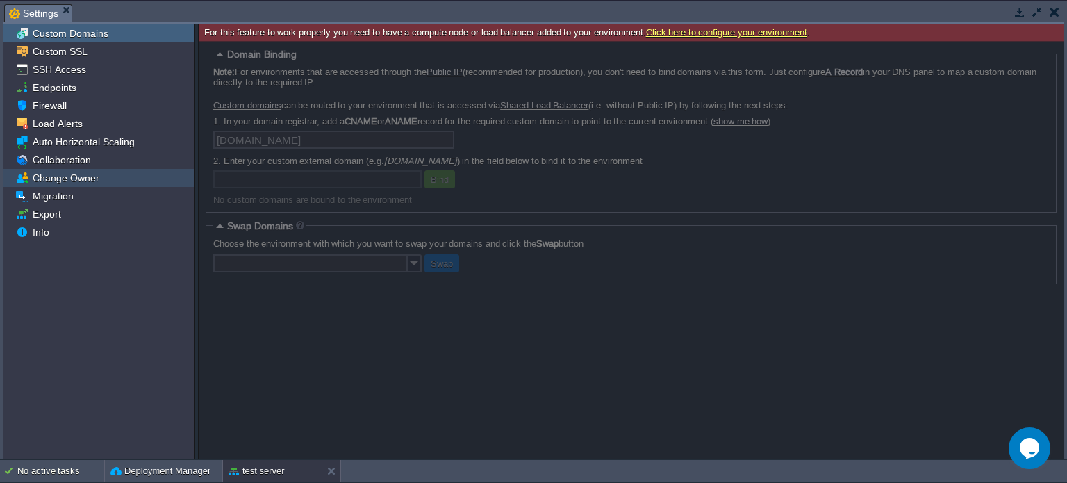
click at [90, 177] on span "Change Owner" at bounding box center [66, 178] width 72 height 13
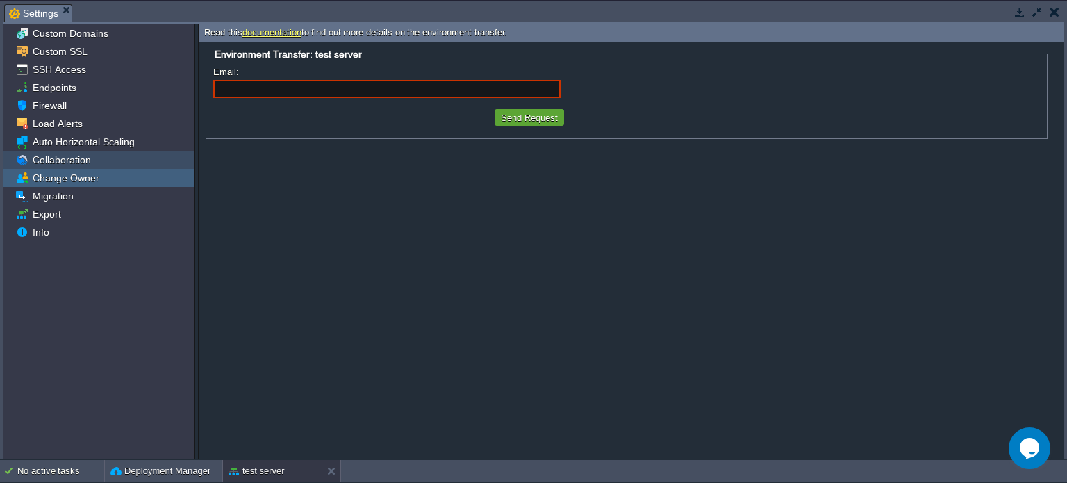
click at [79, 162] on span "Collaboration" at bounding box center [61, 160] width 63 height 13
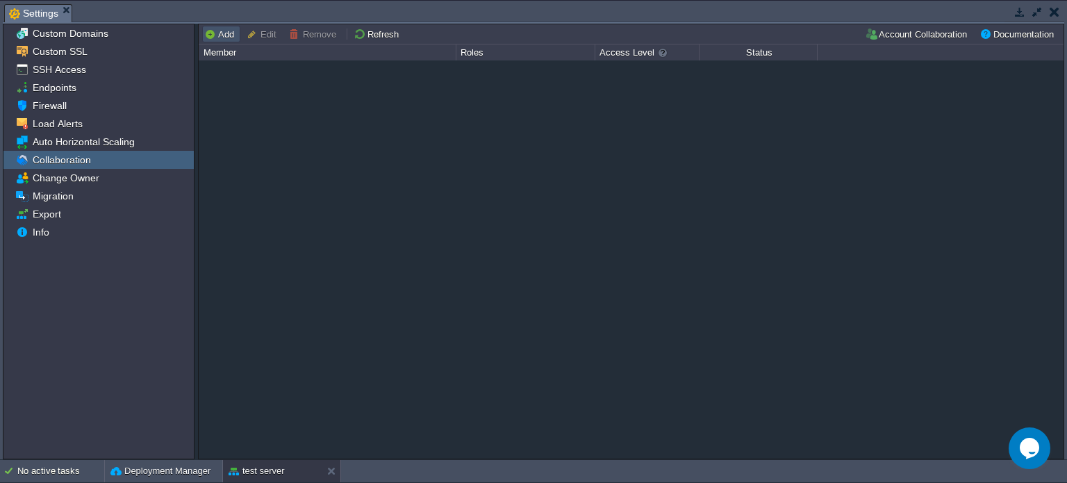
click at [225, 35] on button "Add" at bounding box center [221, 34] width 34 height 13
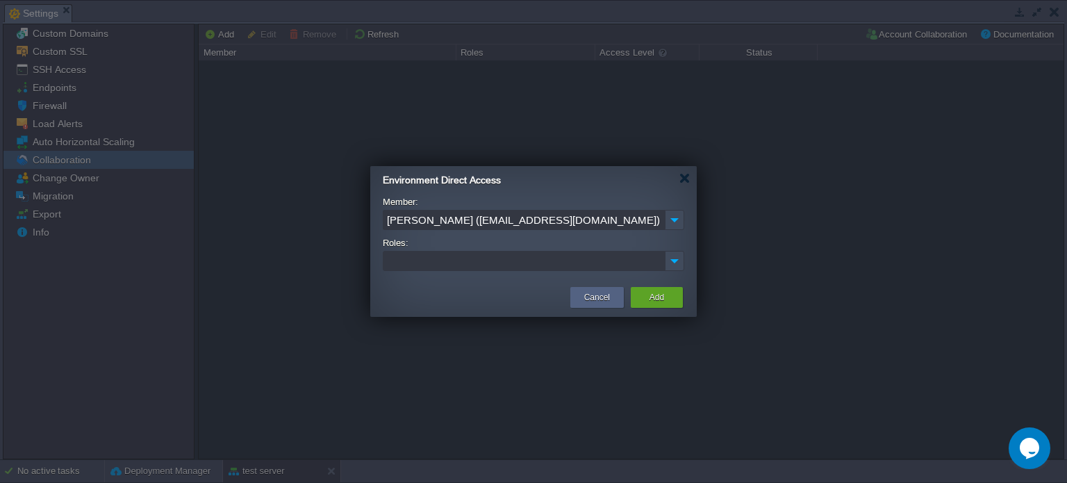
click at [556, 222] on input "[PERSON_NAME] ([EMAIL_ADDRESS][DOMAIN_NAME])" at bounding box center [524, 220] width 282 height 20
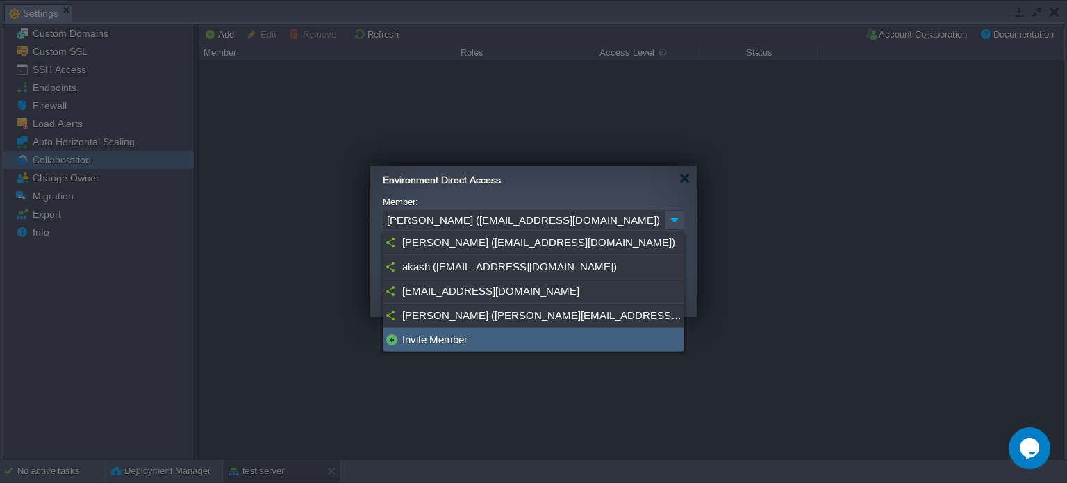
click at [456, 347] on div "Invite Member" at bounding box center [533, 340] width 300 height 24
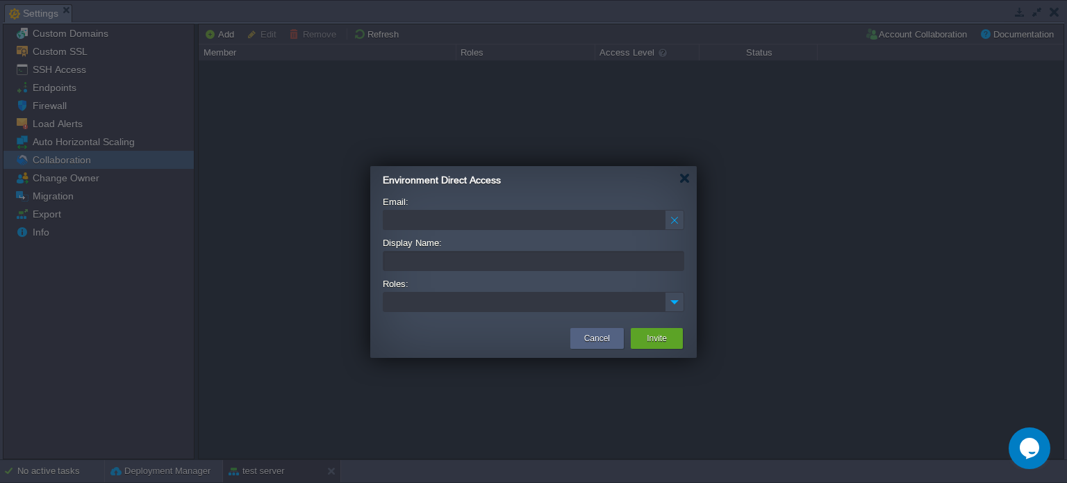
click at [447, 222] on input "Email:" at bounding box center [524, 220] width 282 height 20
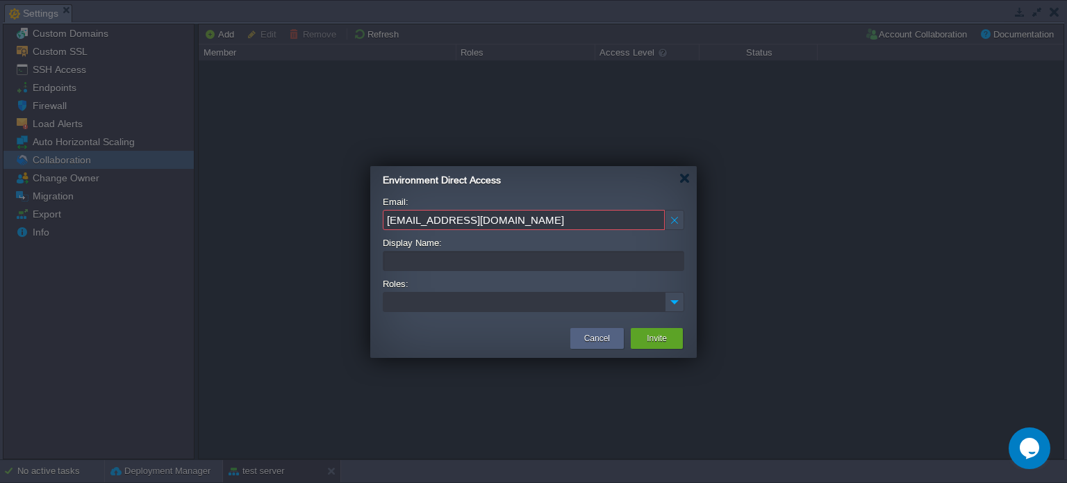
type input "[EMAIL_ADDRESS][DOMAIN_NAME]"
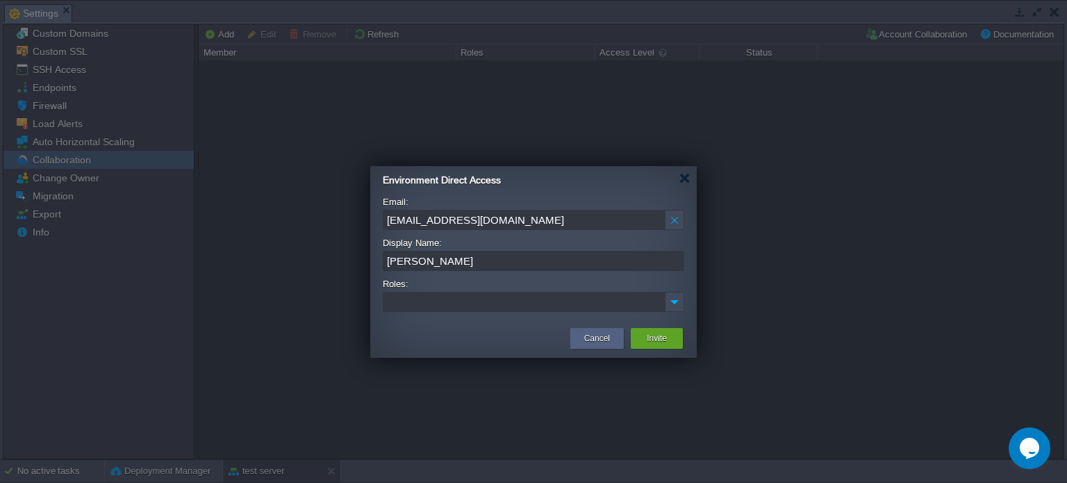
type input "[PERSON_NAME]"
click at [561, 309] on ul at bounding box center [524, 301] width 281 height 19
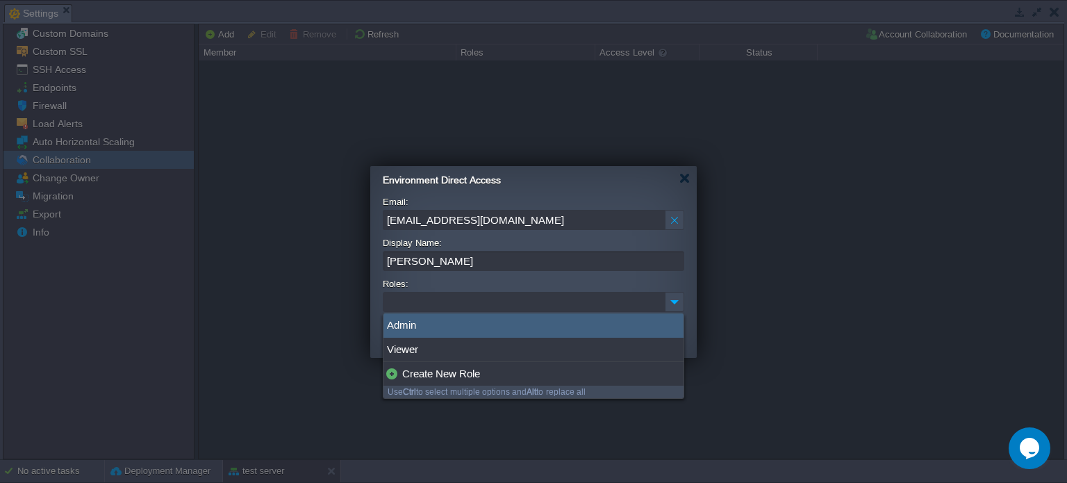
click at [461, 329] on div "Admin" at bounding box center [533, 325] width 300 height 24
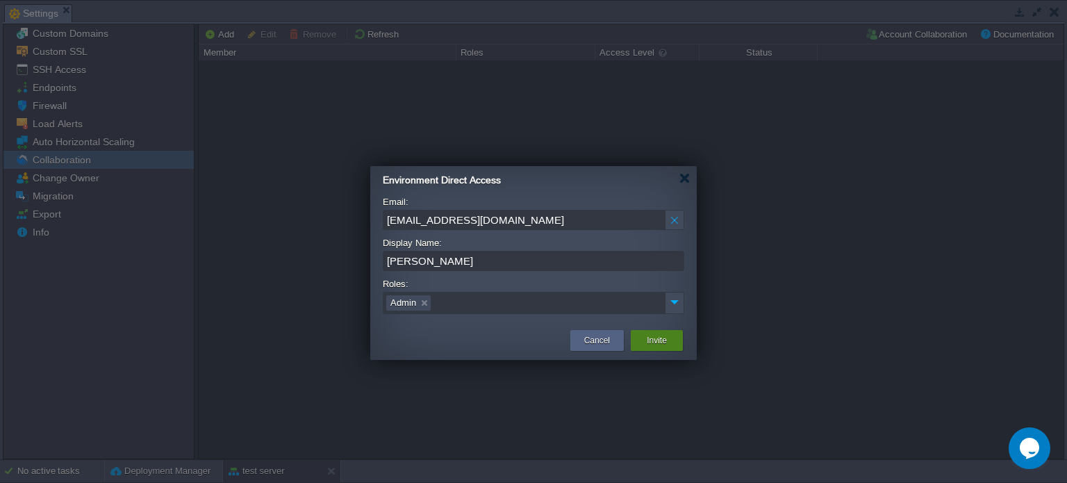
click at [661, 341] on button "Invite" at bounding box center [657, 340] width 20 height 14
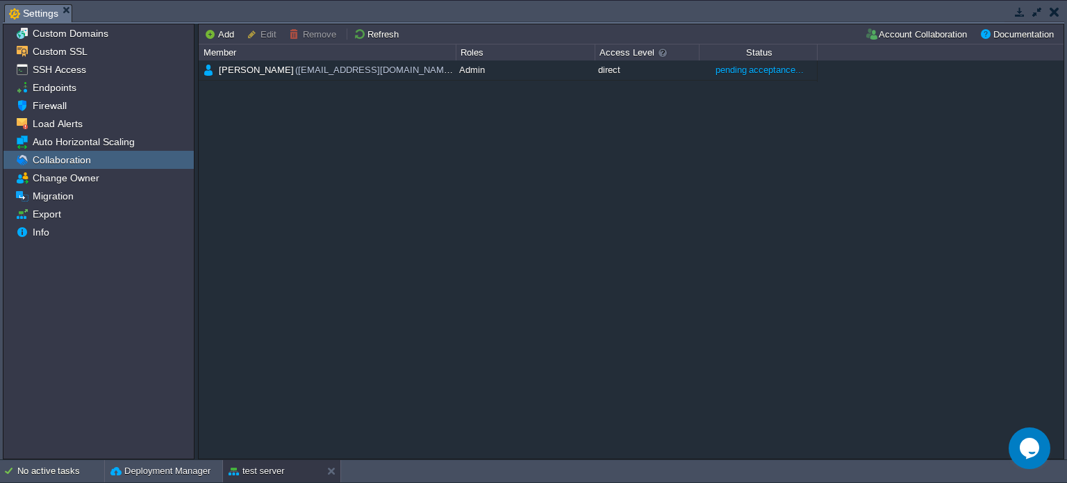
click at [1056, 6] on button "button" at bounding box center [1055, 12] width 10 height 13
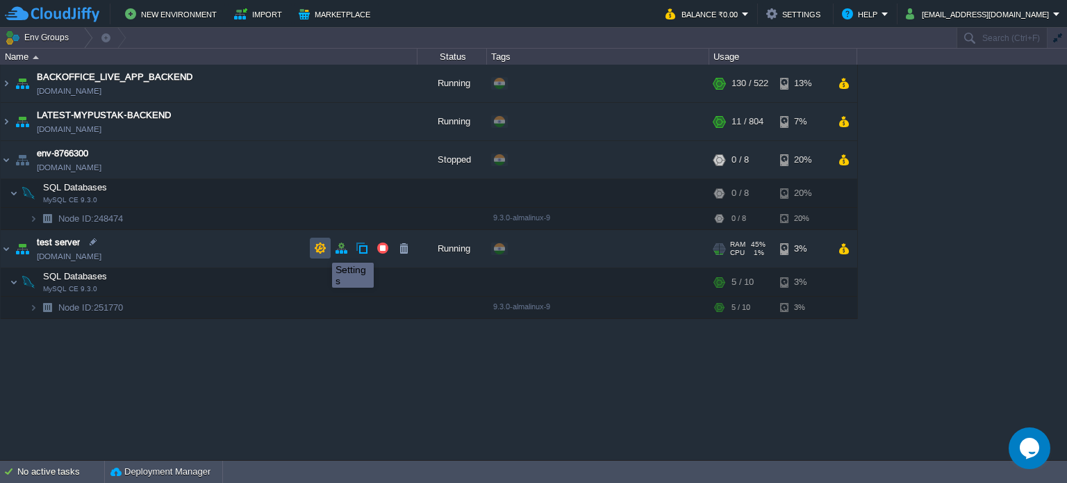
click at [322, 250] on button "button" at bounding box center [320, 248] width 13 height 13
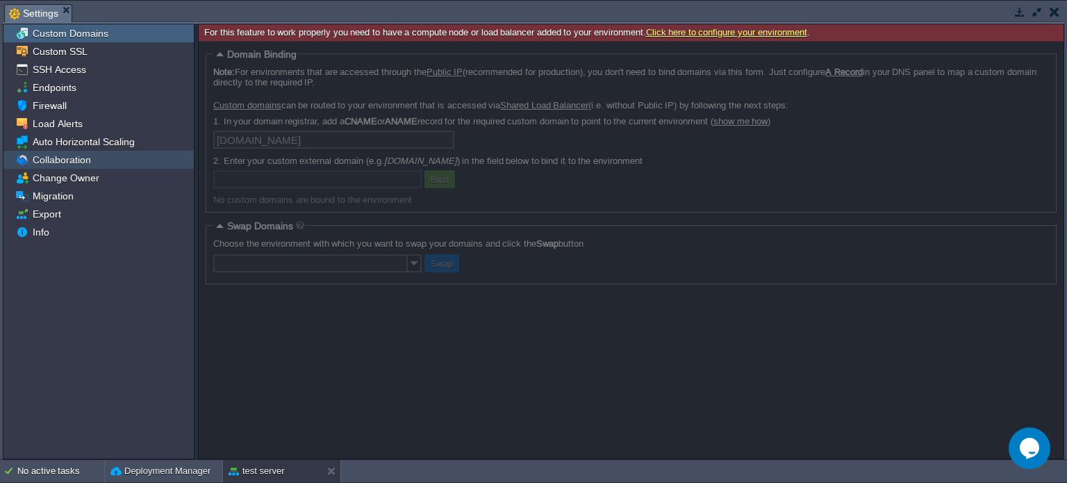
click at [90, 163] on div "Collaboration" at bounding box center [98, 160] width 190 height 18
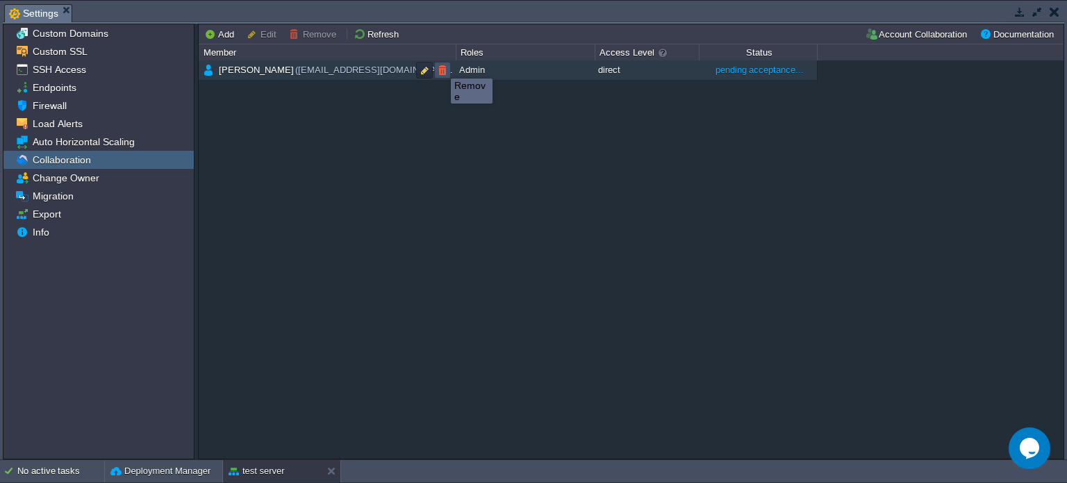
click at [440, 66] on button "button" at bounding box center [442, 70] width 13 height 13
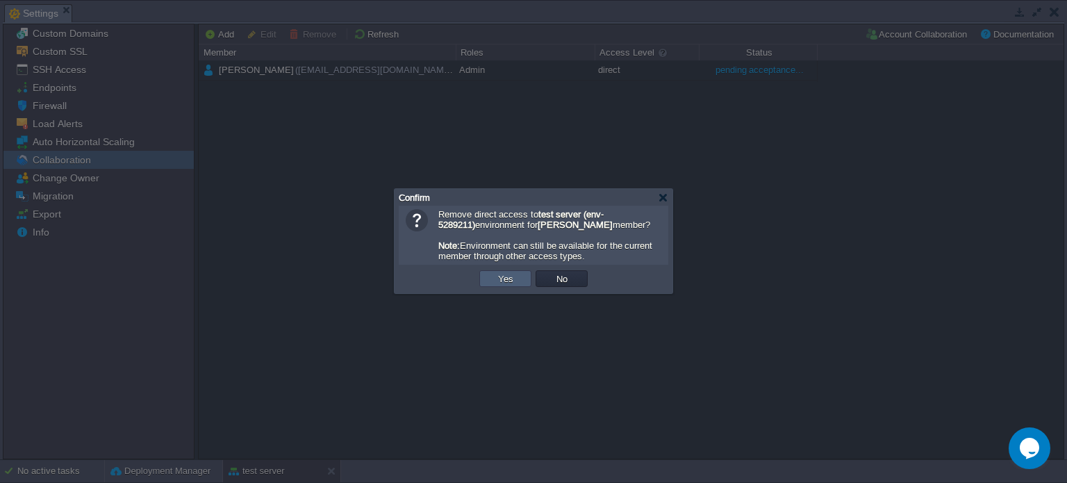
click at [506, 280] on button "Yes" at bounding box center [506, 278] width 24 height 13
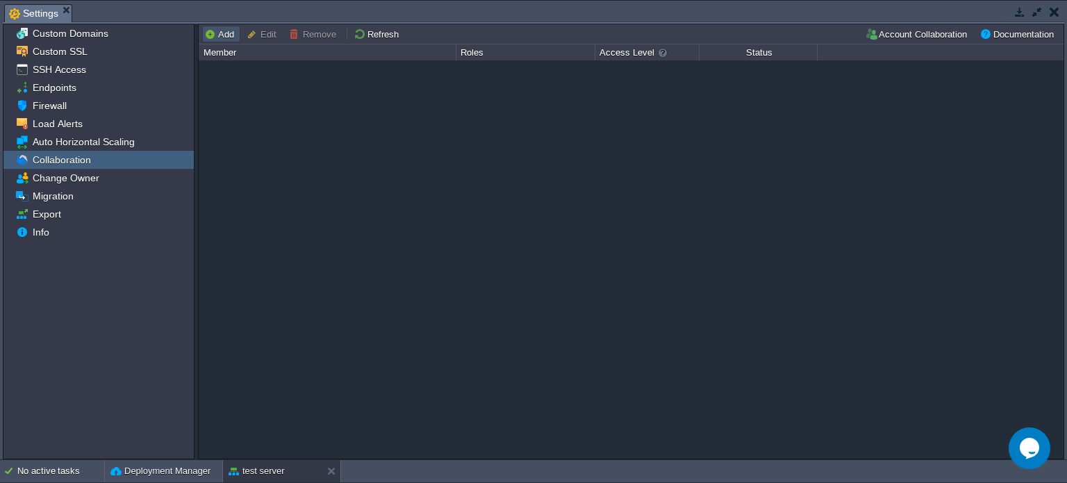
click at [229, 35] on button "Add" at bounding box center [221, 34] width 34 height 13
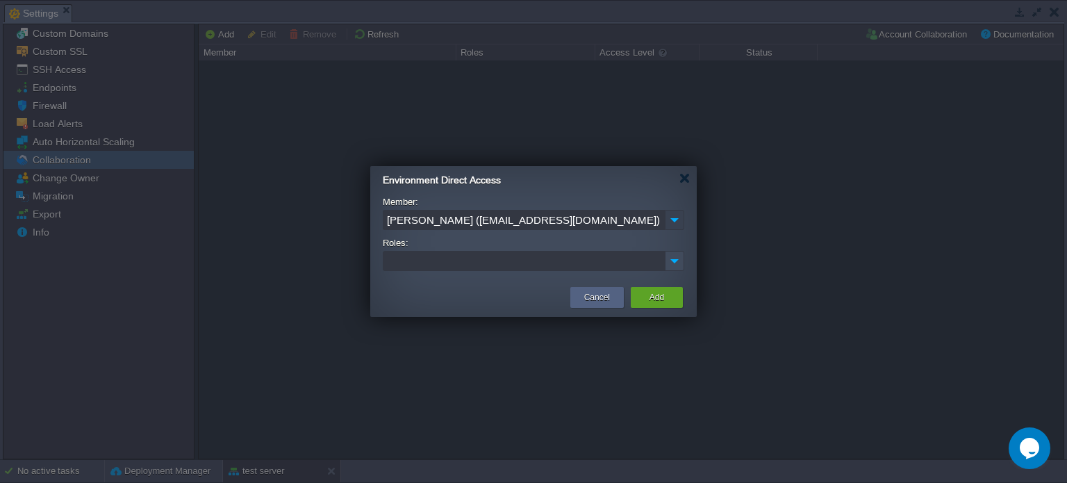
click at [672, 222] on img at bounding box center [674, 220] width 19 height 20
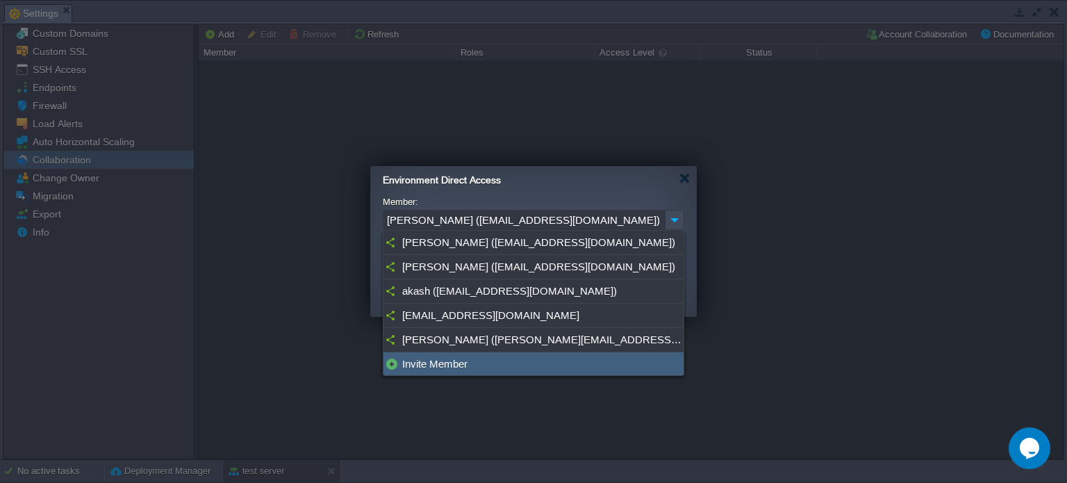
click at [485, 361] on div "Invite Member" at bounding box center [533, 364] width 300 height 24
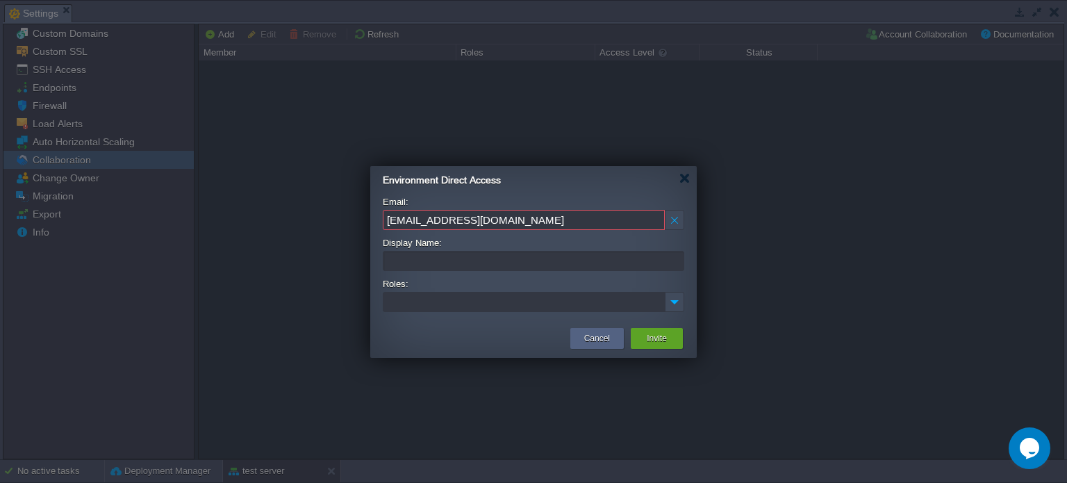
type input "[EMAIL_ADDRESS][DOMAIN_NAME]"
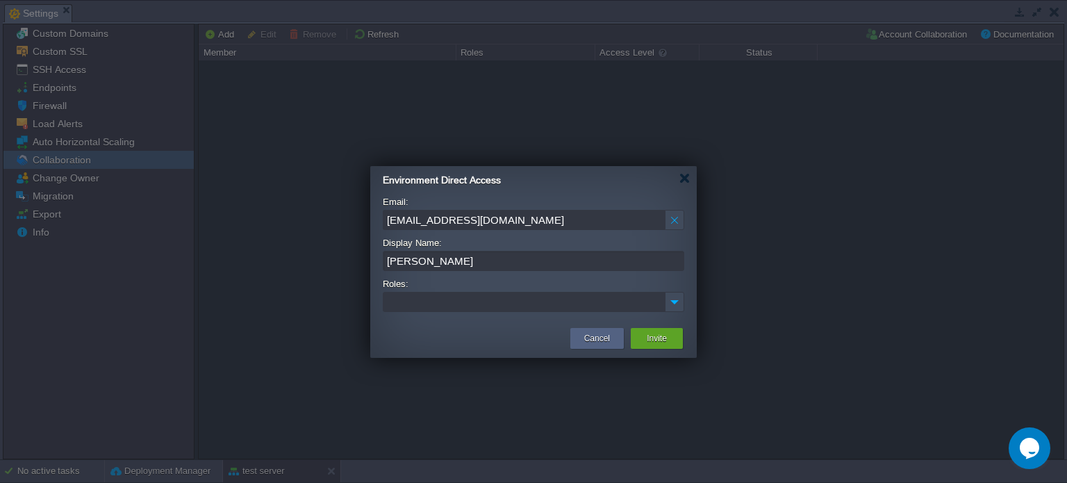
type input "[PERSON_NAME]"
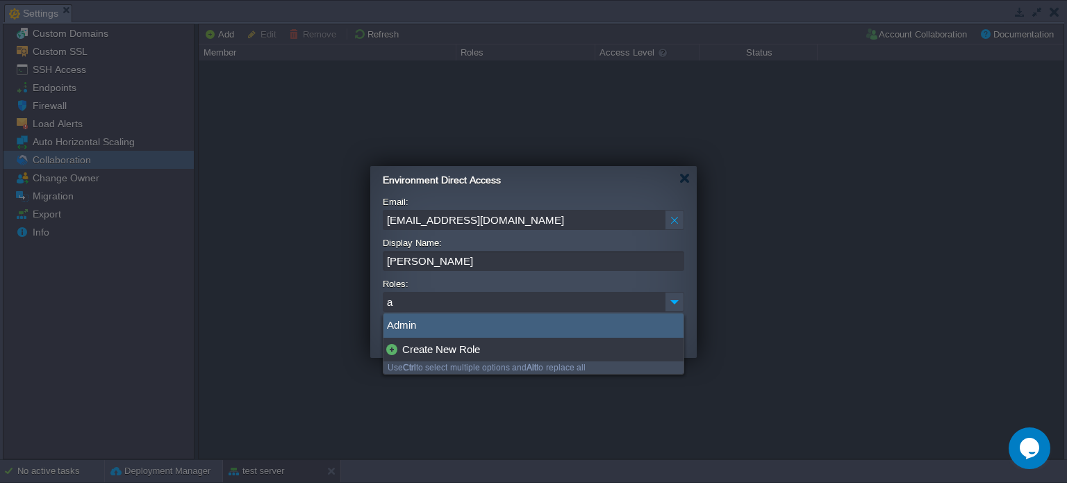
type input "ad"
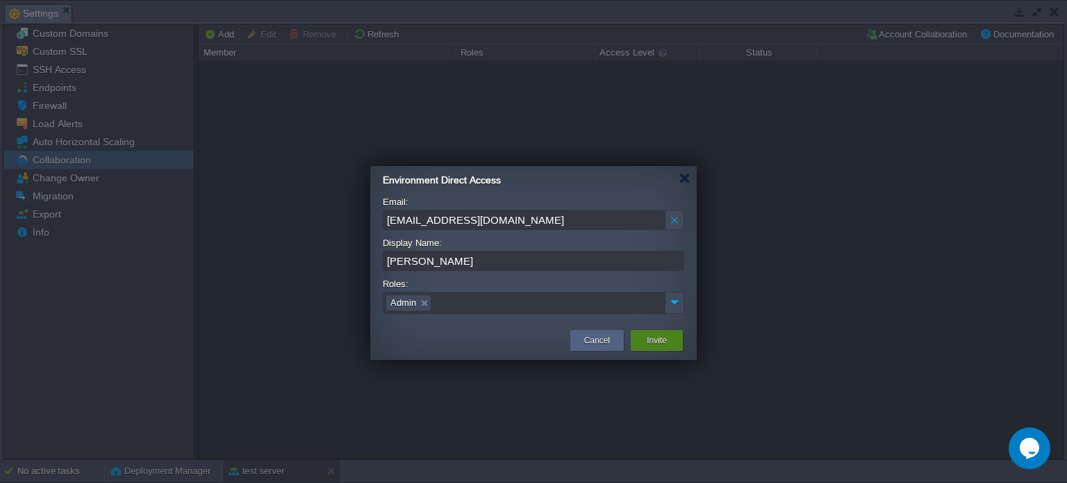
click at [666, 345] on button "Invite" at bounding box center [657, 340] width 20 height 14
